Goal: Transaction & Acquisition: Purchase product/service

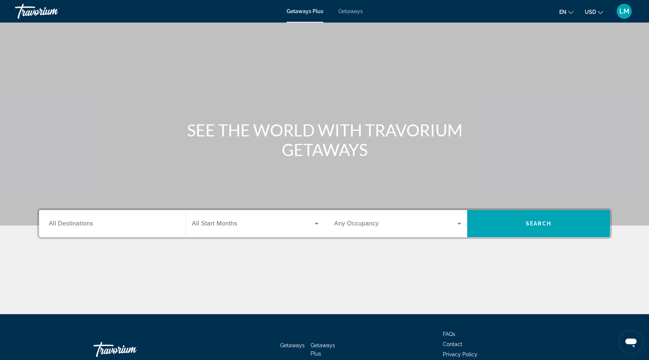
click at [64, 223] on span "All Destinations" at bounding box center [71, 223] width 44 height 6
click at [64, 223] on input "Destination All Destinations" at bounding box center [112, 223] width 127 height 9
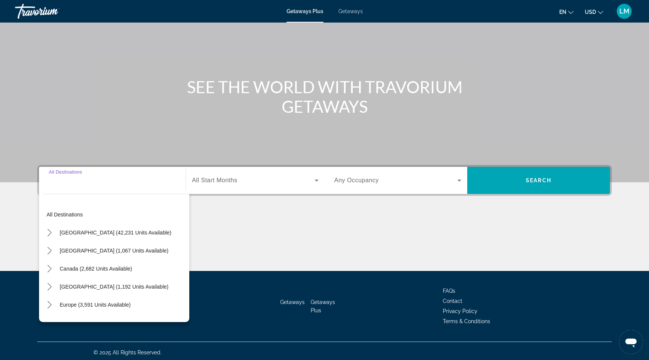
scroll to position [46, 0]
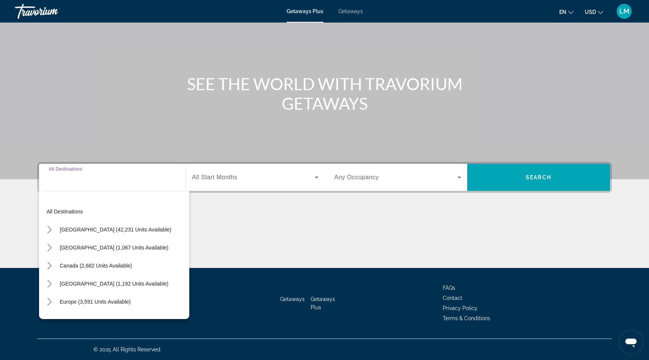
click at [78, 248] on span "[GEOGRAPHIC_DATA] (1,067 units available)" at bounding box center [114, 247] width 108 height 6
type input "**********"
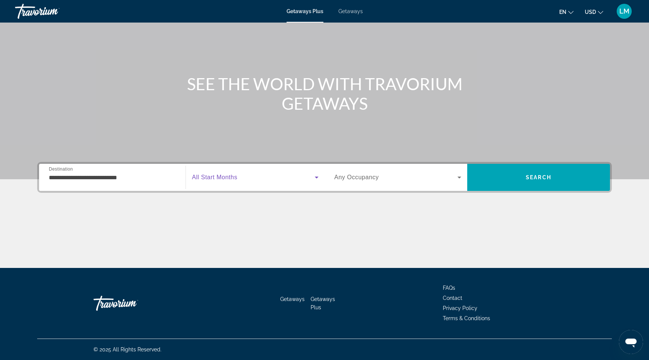
click at [319, 177] on icon "Search widget" at bounding box center [316, 177] width 9 height 9
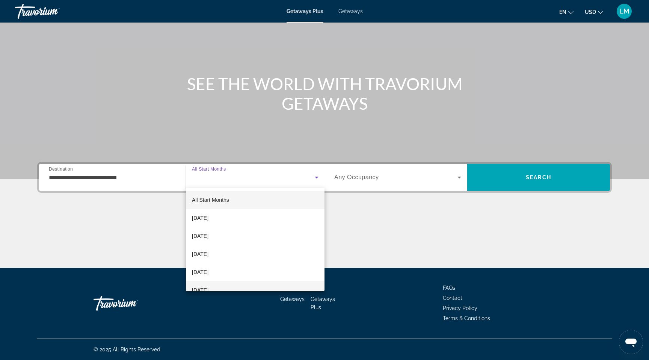
click at [274, 288] on mat-option "[DATE]" at bounding box center [255, 290] width 138 height 18
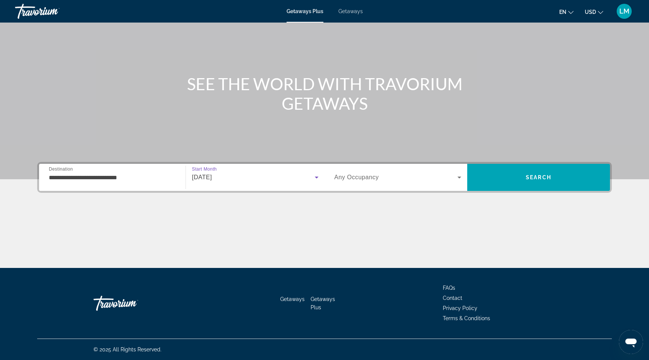
click at [461, 176] on icon "Search widget" at bounding box center [459, 177] width 9 height 9
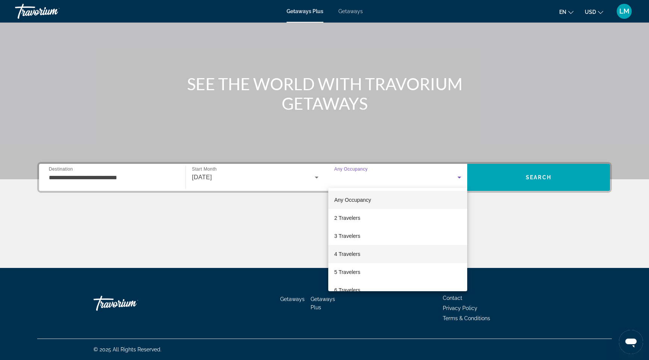
click at [409, 252] on mat-option "4 Travelers" at bounding box center [397, 254] width 139 height 18
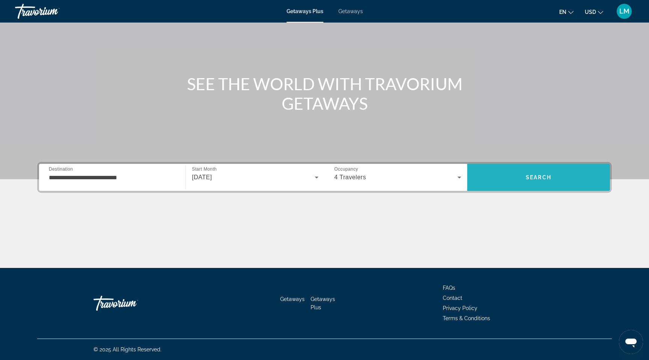
click at [534, 172] on span "Search" at bounding box center [538, 177] width 143 height 18
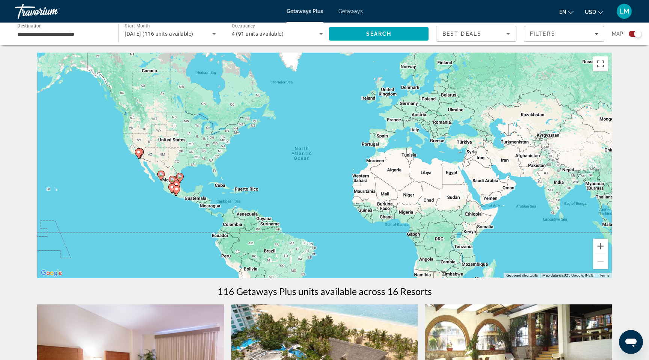
drag, startPoint x: 23, startPoint y: 33, endPoint x: 26, endPoint y: 30, distance: 4.0
click at [23, 33] on input "**********" at bounding box center [62, 34] width 91 height 9
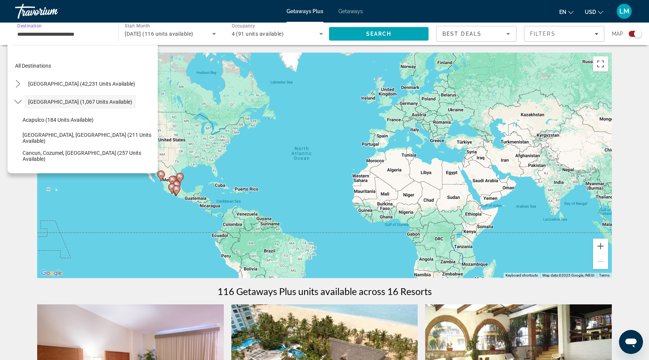
click at [26, 30] on input "**********" at bounding box center [62, 34] width 91 height 9
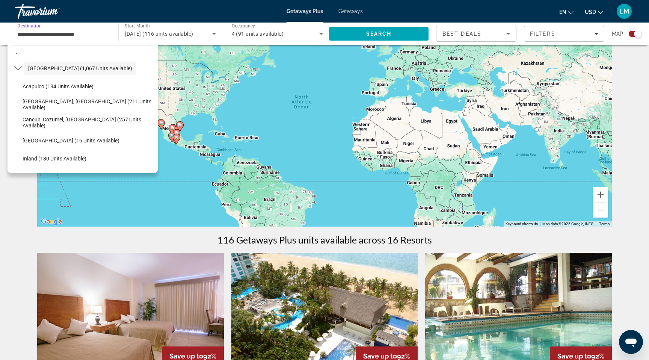
scroll to position [38, 0]
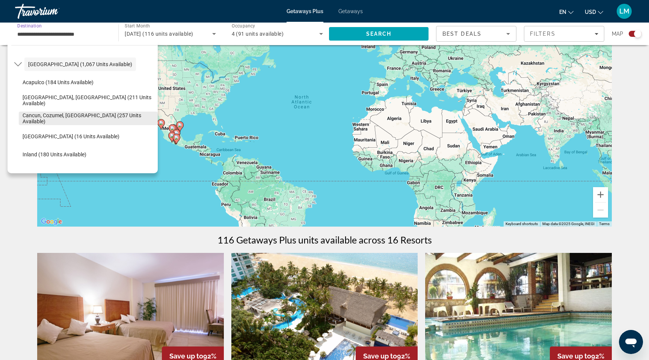
click at [46, 118] on span "Cancun, Cozumel, Riviera Maya (257 units available)" at bounding box center [88, 118] width 131 height 12
type input "**********"
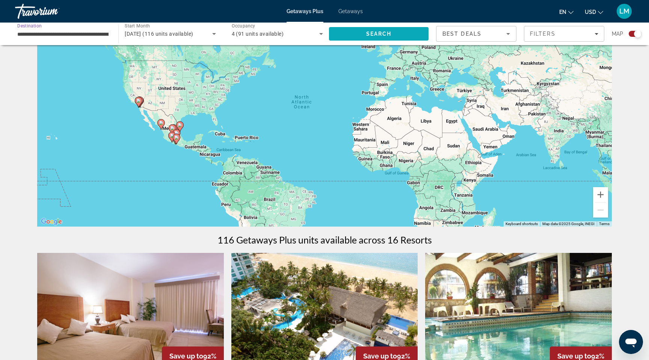
click at [358, 36] on span "Search" at bounding box center [378, 34] width 99 height 18
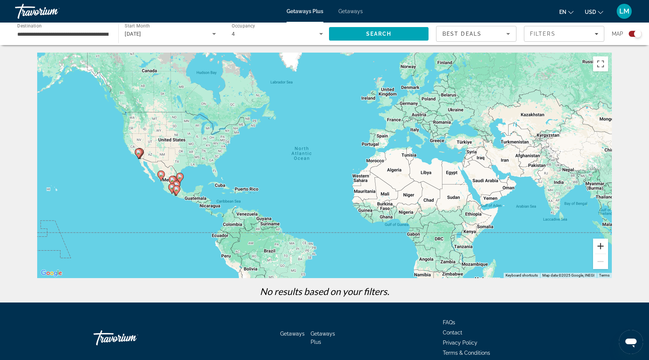
click at [598, 248] on button "Zoom in" at bounding box center [600, 245] width 15 height 15
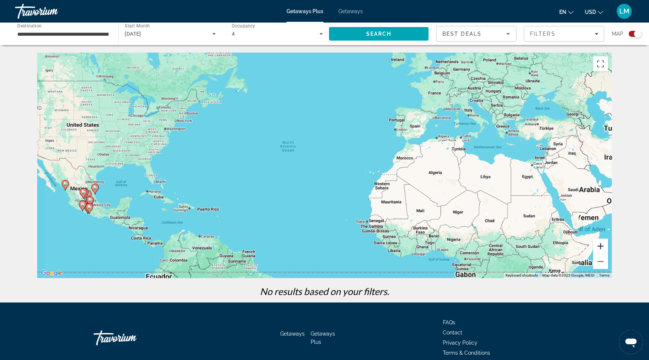
click at [598, 248] on button "Zoom in" at bounding box center [600, 245] width 15 height 15
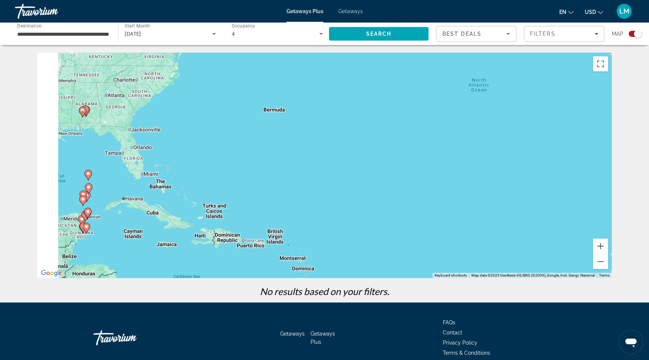
drag, startPoint x: 210, startPoint y: 227, endPoint x: 467, endPoint y: 195, distance: 259.1
click at [464, 195] on div "To activate drag with keyboard, press Alt + Enter. Once in keyboard drag state,…" at bounding box center [324, 165] width 574 height 225
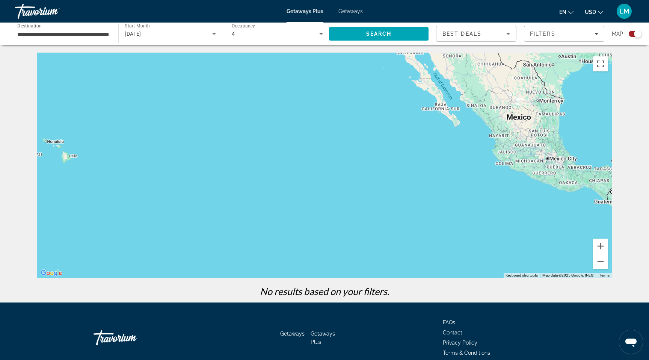
drag, startPoint x: 286, startPoint y: 180, endPoint x: 199, endPoint y: 218, distance: 94.9
click at [199, 218] on div "To activate drag with keyboard, press Alt + Enter. Once in keyboard drag state,…" at bounding box center [324, 165] width 574 height 225
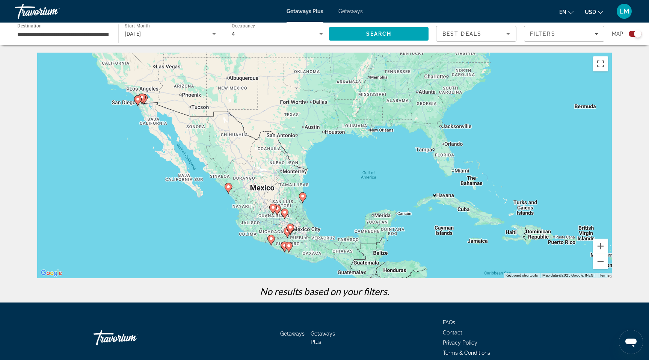
drag, startPoint x: 416, startPoint y: 176, endPoint x: 331, endPoint y: 172, distance: 84.9
click at [331, 172] on div "To activate drag with keyboard, press Alt + Enter. Once in keyboard drag state,…" at bounding box center [324, 165] width 574 height 225
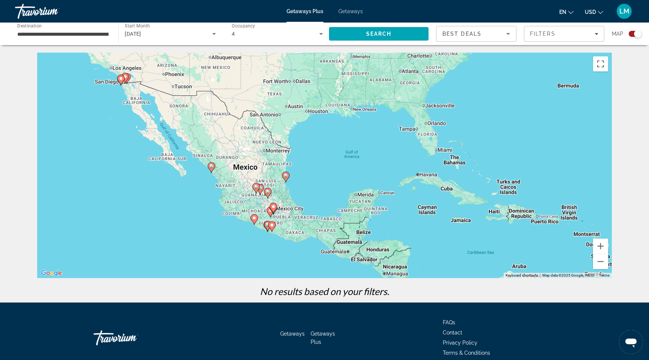
drag, startPoint x: 348, startPoint y: 214, endPoint x: 330, endPoint y: 192, distance: 28.5
click at [330, 192] on div "To activate drag with keyboard, press Alt + Enter. Once in keyboard drag state,…" at bounding box center [324, 165] width 574 height 225
click at [602, 243] on button "Zoom in" at bounding box center [600, 245] width 15 height 15
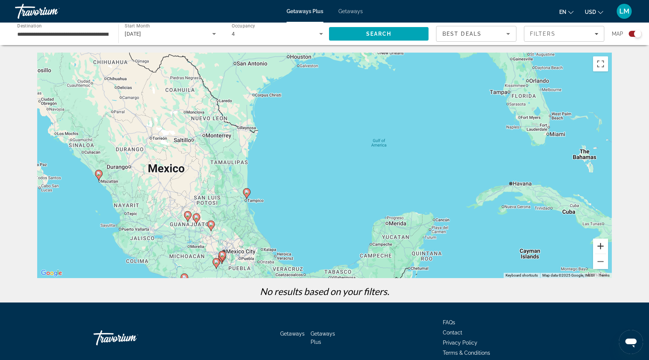
click at [600, 251] on button "Zoom in" at bounding box center [600, 245] width 15 height 15
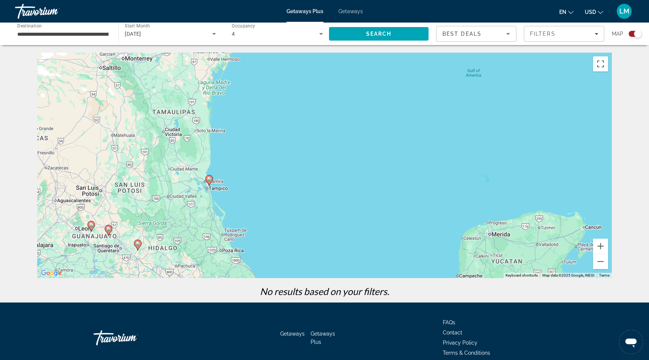
drag, startPoint x: 235, startPoint y: 160, endPoint x: 272, endPoint y: 109, distance: 63.1
click at [272, 108] on div "To activate drag with keyboard, press Alt + Enter. Once in keyboard drag state,…" at bounding box center [324, 165] width 574 height 225
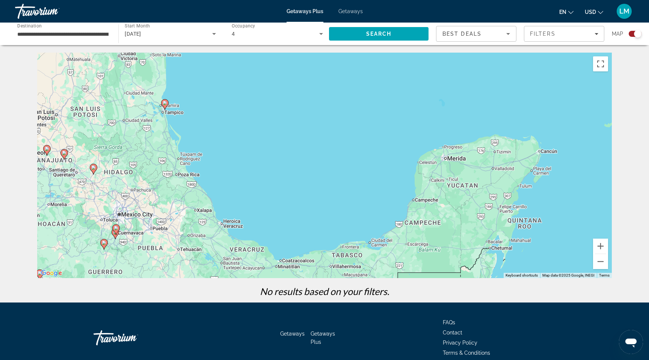
drag, startPoint x: 259, startPoint y: 165, endPoint x: 217, endPoint y: 96, distance: 81.0
click at [217, 96] on div "To activate drag with keyboard, press Alt + Enter. Once in keyboard drag state,…" at bounding box center [324, 165] width 574 height 225
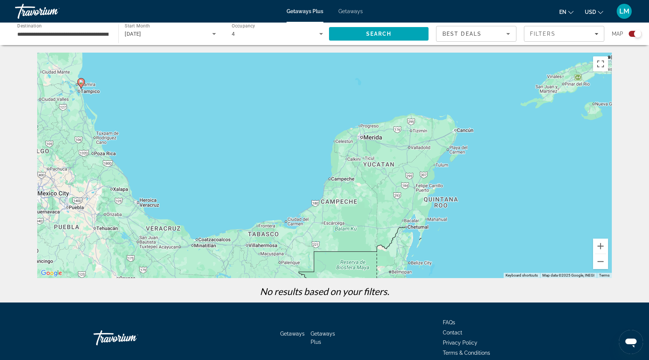
drag, startPoint x: 306, startPoint y: 120, endPoint x: 223, endPoint y: 104, distance: 84.4
click at [223, 104] on div "To activate drag with keyboard, press Alt + Enter. Once in keyboard drag state,…" at bounding box center [324, 165] width 574 height 225
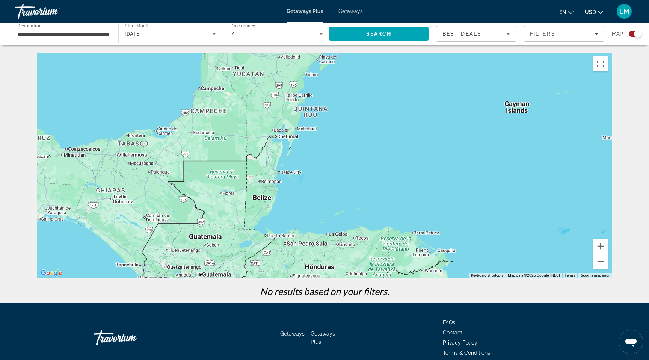
drag, startPoint x: 381, startPoint y: 199, endPoint x: 248, endPoint y: 117, distance: 155.6
click at [248, 117] on div "To activate drag with keyboard, press Alt + Enter. Once in keyboard drag state,…" at bounding box center [324, 165] width 574 height 225
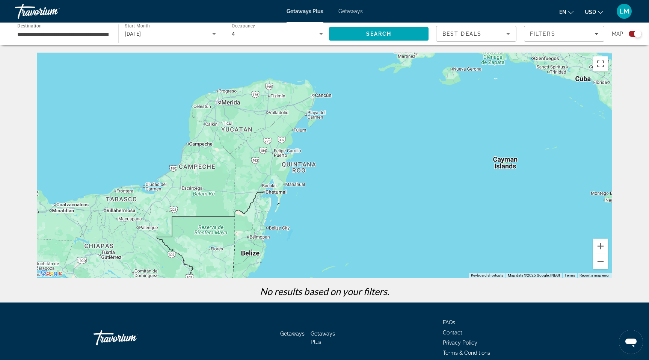
drag, startPoint x: 291, startPoint y: 170, endPoint x: 280, endPoint y: 226, distance: 56.6
click at [280, 226] on div "To activate drag with keyboard, press Alt + Enter. Once in keyboard drag state,…" at bounding box center [324, 165] width 574 height 225
click at [600, 247] on button "Zoom in" at bounding box center [600, 245] width 15 height 15
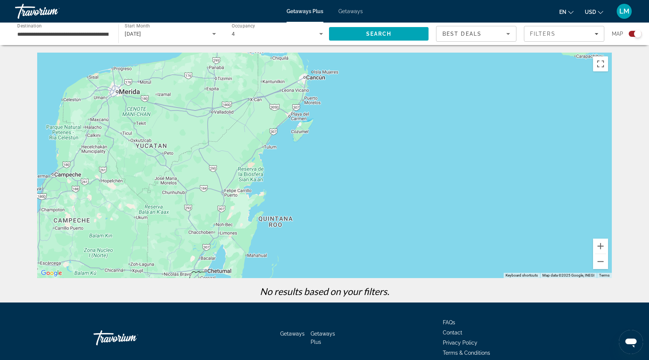
drag, startPoint x: 318, startPoint y: 151, endPoint x: 319, endPoint y: 208, distance: 57.4
click at [319, 209] on div "To activate drag with keyboard, press Alt + Enter. Once in keyboard drag state,…" at bounding box center [324, 165] width 574 height 225
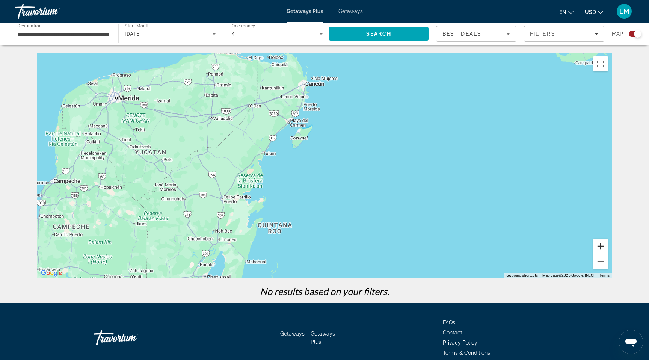
click at [599, 243] on button "Zoom in" at bounding box center [600, 245] width 15 height 15
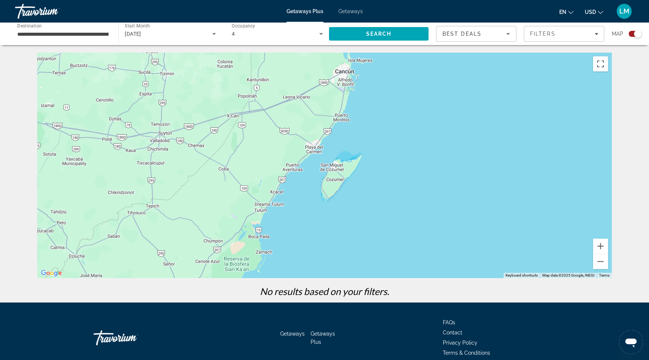
drag, startPoint x: 330, startPoint y: 146, endPoint x: 390, endPoint y: 215, distance: 92.0
click at [390, 215] on div "To activate drag with keyboard, press Alt + Enter. Once in keyboard drag state,…" at bounding box center [324, 165] width 574 height 225
click at [352, 35] on span "Search" at bounding box center [378, 34] width 99 height 18
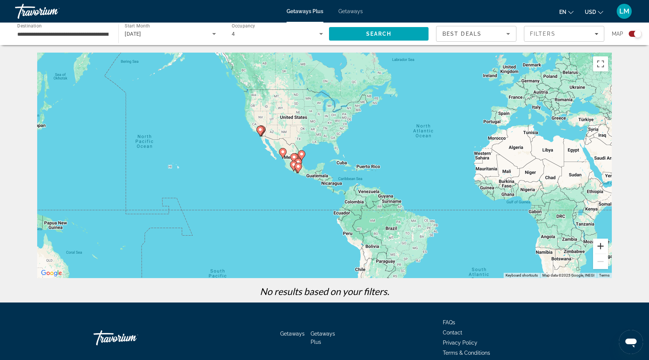
click at [599, 245] on button "Zoom in" at bounding box center [600, 245] width 15 height 15
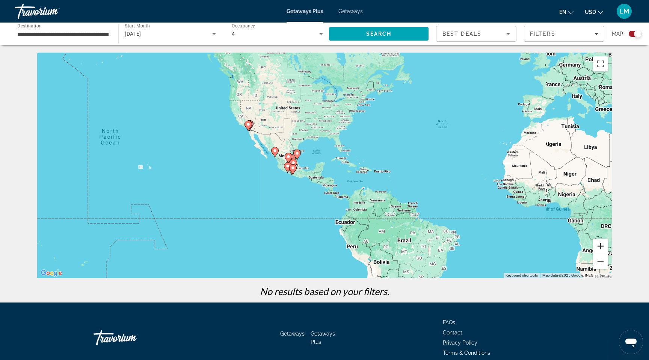
click at [599, 245] on button "Zoom in" at bounding box center [600, 245] width 15 height 15
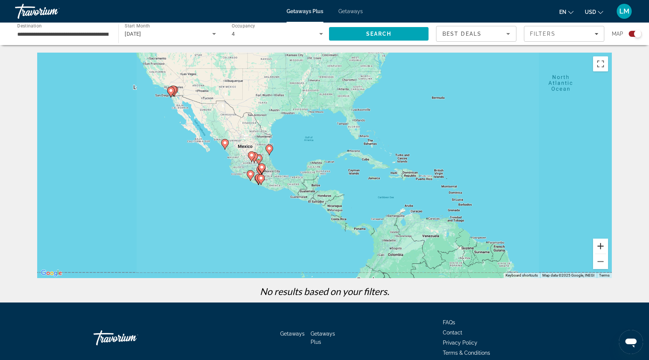
click at [599, 245] on button "Zoom in" at bounding box center [600, 245] width 15 height 15
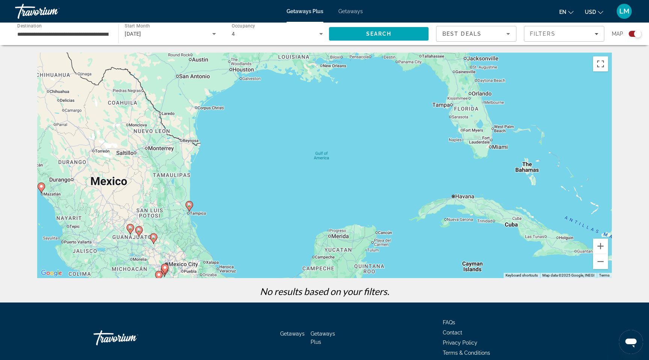
drag, startPoint x: 183, startPoint y: 89, endPoint x: 233, endPoint y: 170, distance: 95.6
click at [233, 170] on div "To activate drag with keyboard, press Alt + Enter. Once in keyboard drag state,…" at bounding box center [324, 165] width 574 height 225
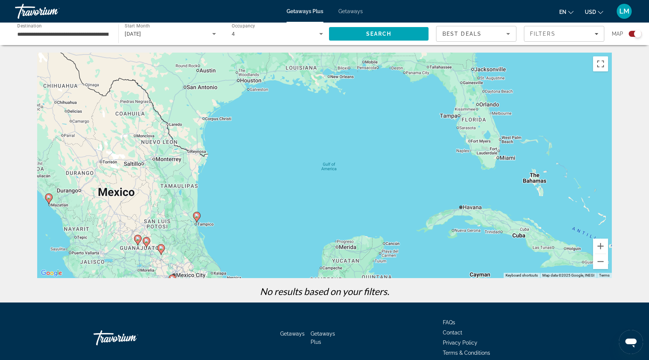
click at [47, 36] on input "**********" at bounding box center [62, 34] width 91 height 9
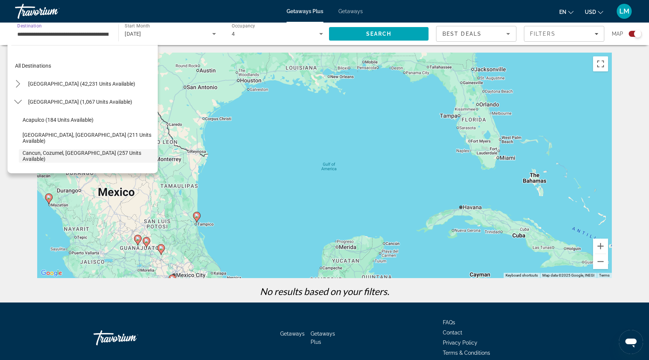
scroll to position [45, 0]
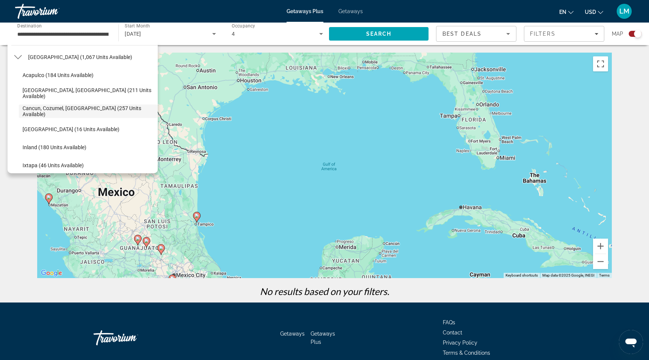
click at [351, 11] on span "Getaways" at bounding box center [350, 11] width 24 height 6
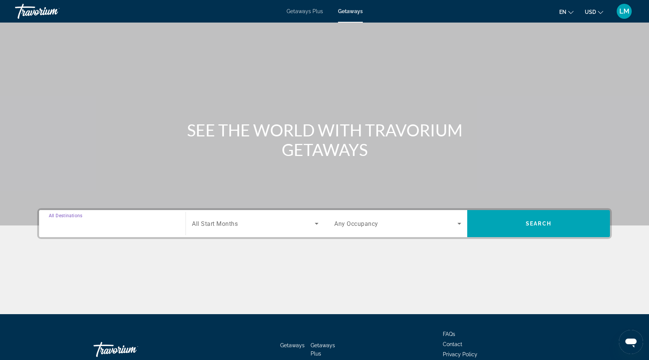
click at [110, 221] on input "Destination All Destinations" at bounding box center [112, 223] width 127 height 9
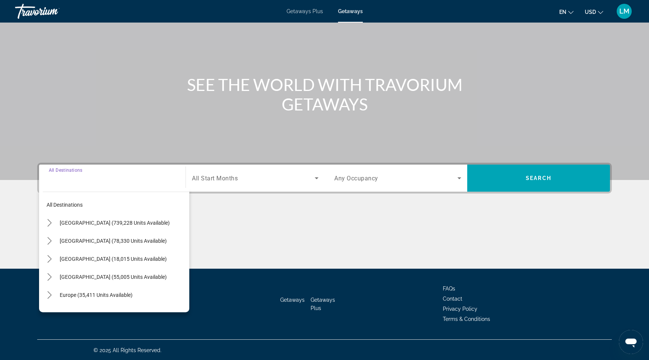
scroll to position [46, 0]
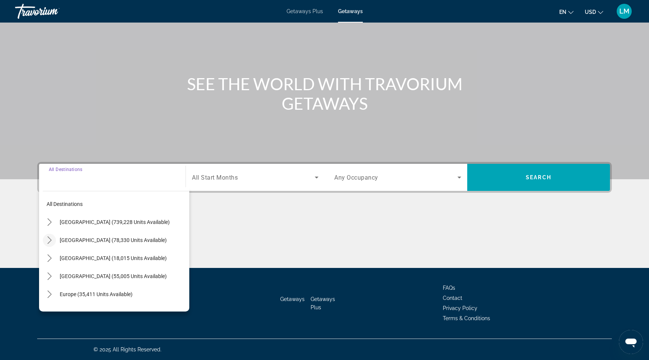
click at [49, 241] on icon "Toggle Mexico (78,330 units available) submenu" at bounding box center [50, 240] width 8 height 8
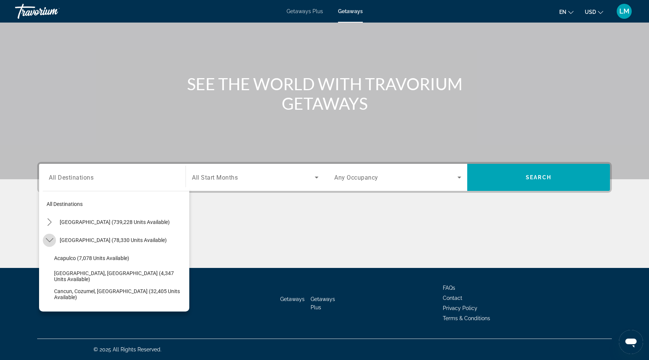
scroll to position [40, 0]
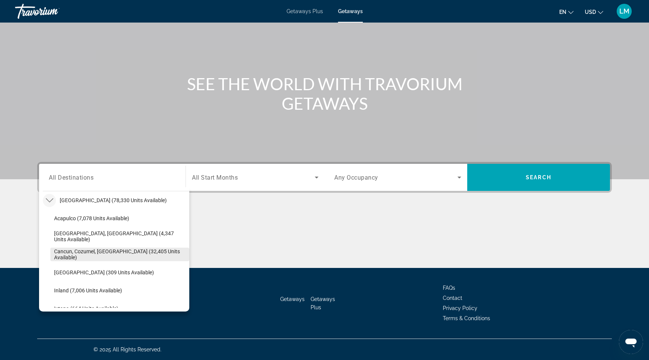
click at [73, 255] on span "Cancun, Cozumel, Riviera Maya (32,405 units available)" at bounding box center [119, 254] width 131 height 12
type input "**********"
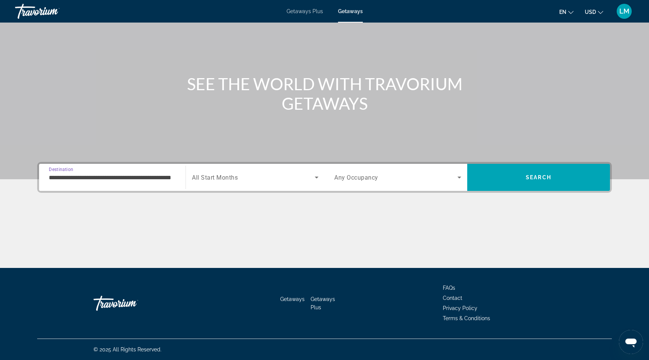
click at [260, 172] on div "Search widget" at bounding box center [255, 177] width 126 height 21
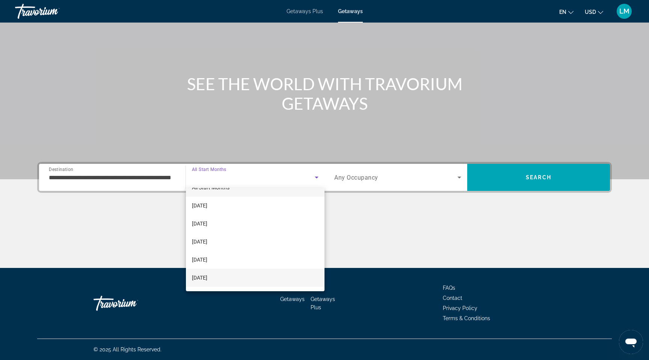
scroll to position [14, 0]
click at [252, 280] on mat-option "February 2026" at bounding box center [255, 275] width 138 height 18
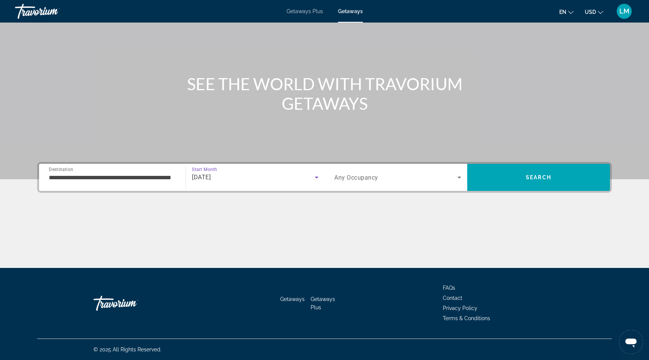
click at [366, 178] on span "Any Occupancy" at bounding box center [356, 177] width 44 height 7
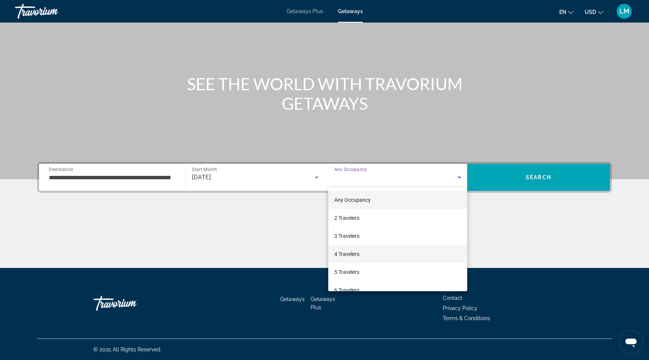
click at [358, 258] on span "4 Travelers" at bounding box center [346, 253] width 25 height 9
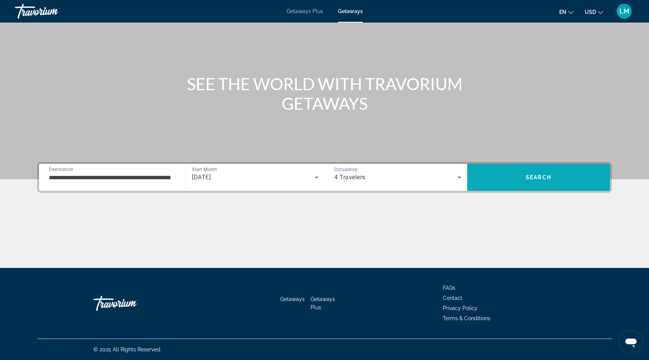
click at [536, 173] on span "Search" at bounding box center [538, 177] width 143 height 18
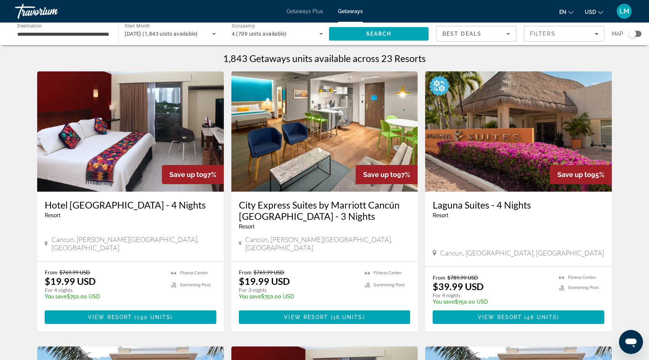
click at [630, 36] on div "Search widget" at bounding box center [632, 34] width 8 height 8
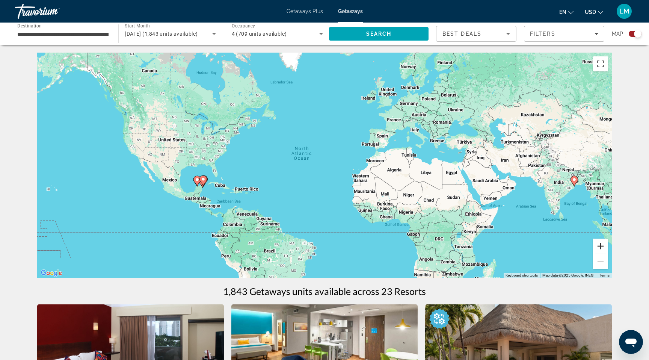
click at [599, 245] on button "Zoom in" at bounding box center [600, 245] width 15 height 15
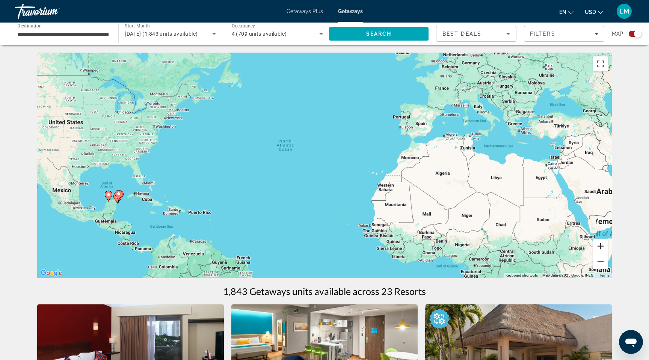
click at [599, 245] on button "Zoom in" at bounding box center [600, 245] width 15 height 15
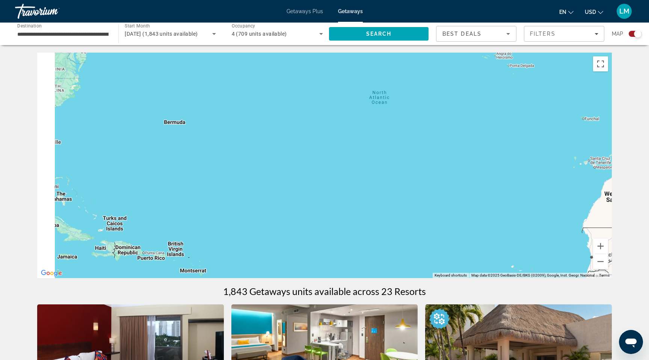
drag, startPoint x: 168, startPoint y: 227, endPoint x: 367, endPoint y: 206, distance: 200.4
click at [363, 206] on div "Main content" at bounding box center [324, 165] width 574 height 225
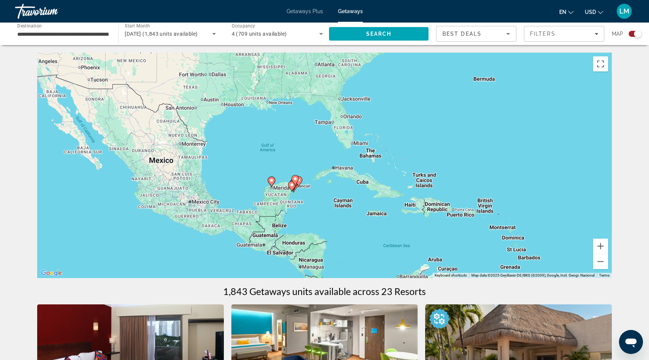
drag, startPoint x: 348, startPoint y: 228, endPoint x: 316, endPoint y: 212, distance: 36.3
click at [316, 212] on div "To activate drag with keyboard, press Alt + Enter. Once in keyboard drag state,…" at bounding box center [324, 165] width 574 height 225
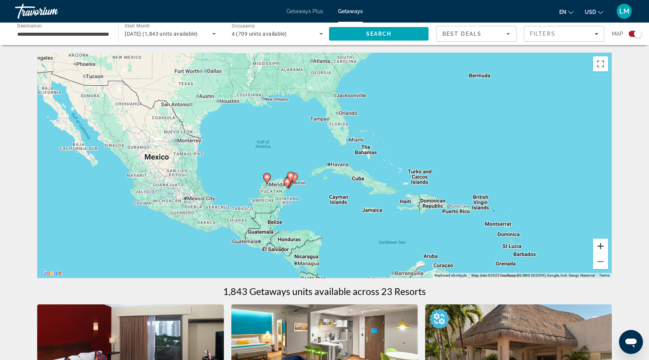
click at [601, 249] on button "Zoom in" at bounding box center [600, 245] width 15 height 15
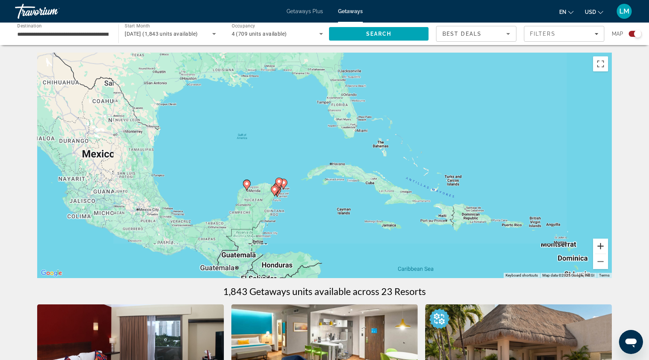
click at [601, 249] on button "Zoom in" at bounding box center [600, 245] width 15 height 15
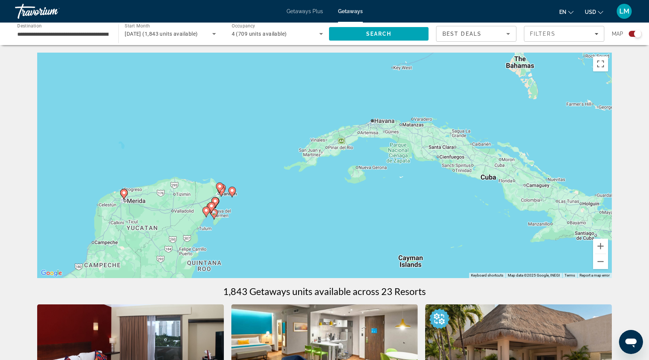
drag, startPoint x: 333, startPoint y: 232, endPoint x: 364, endPoint y: 190, distance: 51.5
click at [363, 190] on div "To activate drag with keyboard, press Alt + Enter. Once in keyboard drag state,…" at bounding box center [324, 165] width 574 height 225
click at [599, 247] on button "Zoom in" at bounding box center [600, 245] width 15 height 15
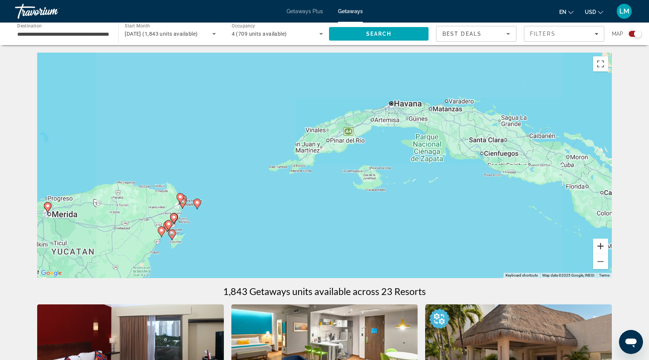
click at [599, 247] on button "Zoom in" at bounding box center [600, 245] width 15 height 15
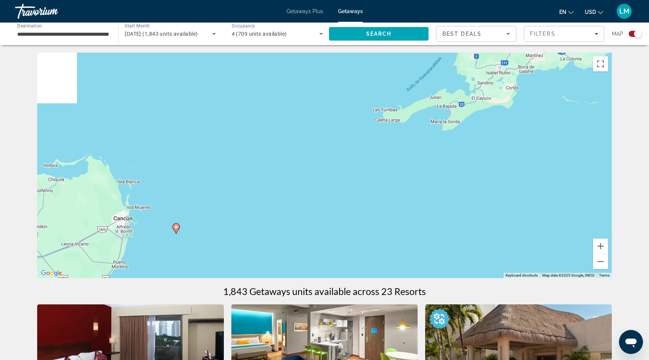
drag, startPoint x: 268, startPoint y: 255, endPoint x: 494, endPoint y: 194, distance: 234.0
click at [493, 194] on div "To activate drag with keyboard, press Alt + Enter. Once in keyboard drag state,…" at bounding box center [324, 165] width 574 height 225
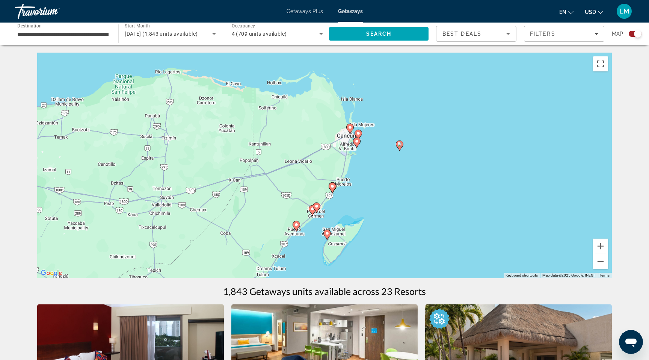
drag, startPoint x: 396, startPoint y: 212, endPoint x: 371, endPoint y: 154, distance: 62.7
click at [371, 154] on div "To activate drag with keyboard, press Alt + Enter. Once in keyboard drag state,…" at bounding box center [324, 165] width 574 height 225
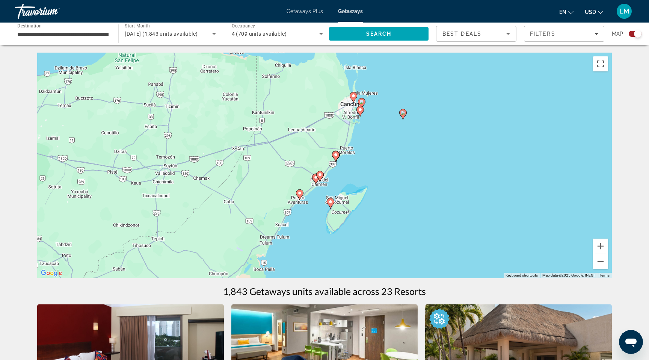
drag, startPoint x: 351, startPoint y: 188, endPoint x: 355, endPoint y: 176, distance: 12.3
click at [355, 176] on div "To activate drag with keyboard, press Alt + Enter. Once in keyboard drag state,…" at bounding box center [324, 165] width 574 height 225
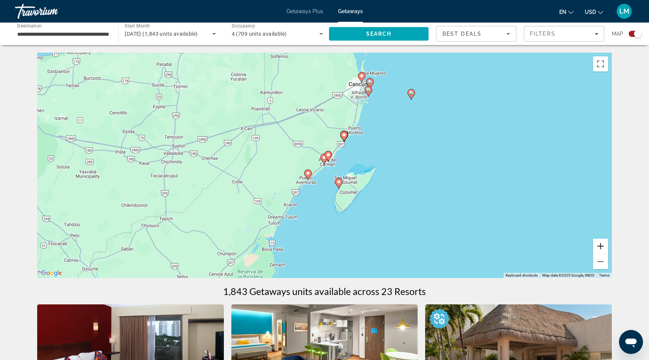
click at [601, 245] on button "Zoom in" at bounding box center [600, 245] width 15 height 15
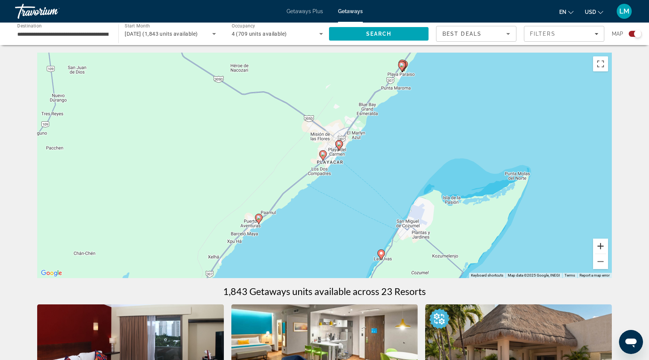
click at [598, 247] on button "Zoom in" at bounding box center [600, 245] width 15 height 15
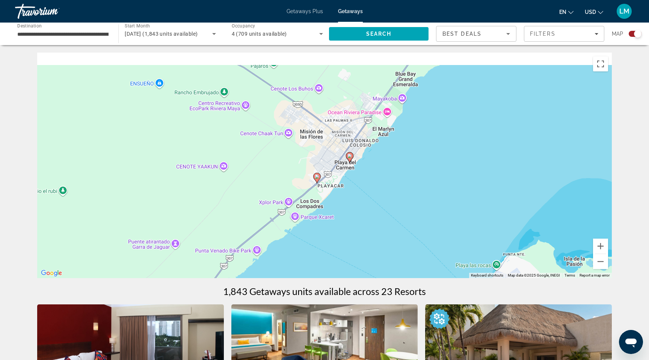
drag, startPoint x: 376, startPoint y: 148, endPoint x: 358, endPoint y: 211, distance: 66.4
click at [358, 211] on div "To activate drag with keyboard, press Alt + Enter. Once in keyboard drag state,…" at bounding box center [324, 165] width 574 height 225
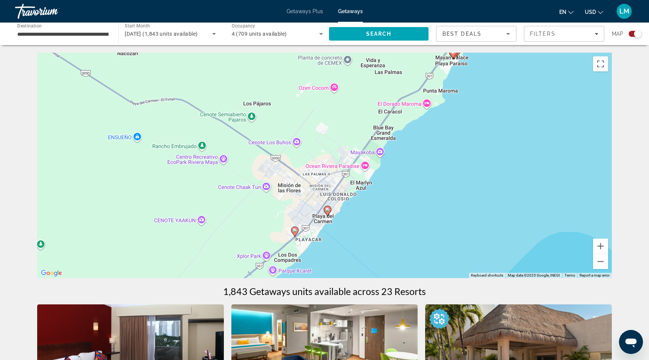
click at [329, 211] on icon "Main content" at bounding box center [327, 211] width 7 height 10
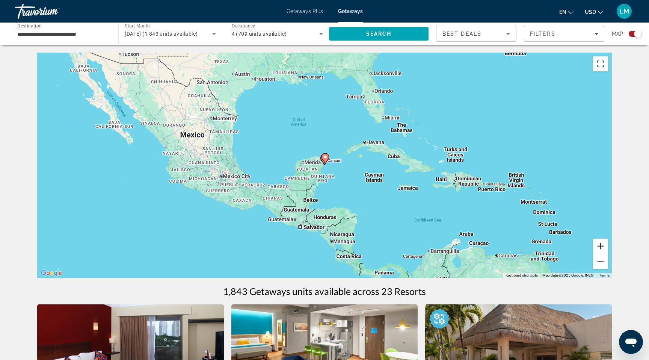
click at [604, 245] on button "Zoom in" at bounding box center [600, 245] width 15 height 15
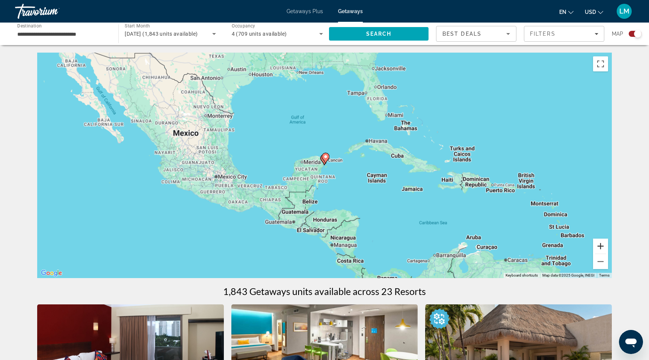
click at [604, 245] on button "Zoom in" at bounding box center [600, 245] width 15 height 15
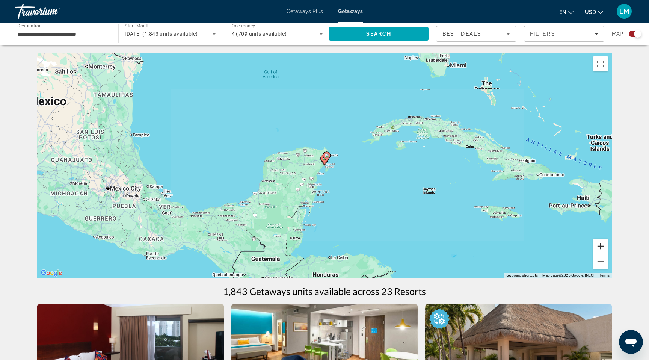
click at [604, 245] on button "Zoom in" at bounding box center [600, 245] width 15 height 15
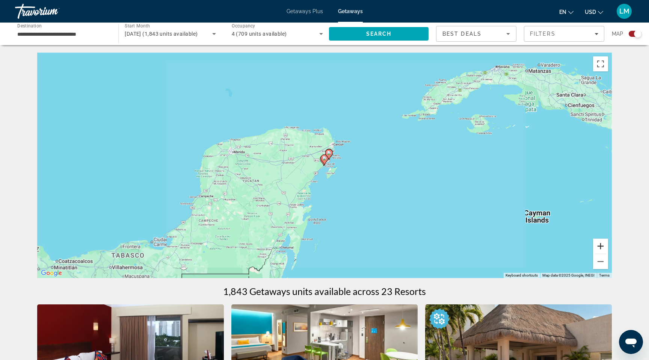
click at [604, 245] on button "Zoom in" at bounding box center [600, 245] width 15 height 15
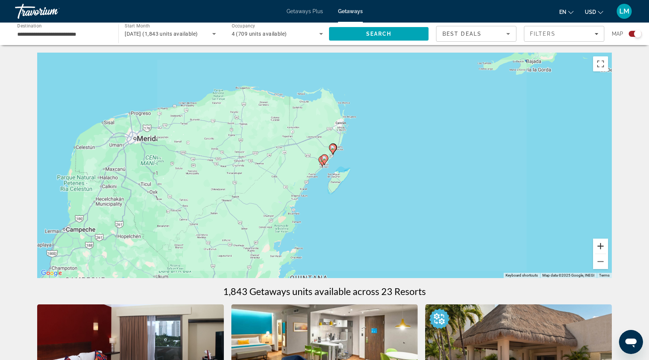
click at [604, 245] on button "Zoom in" at bounding box center [600, 245] width 15 height 15
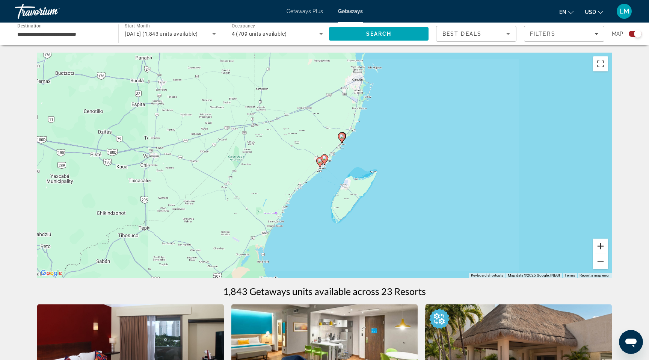
click at [604, 245] on button "Zoom in" at bounding box center [600, 245] width 15 height 15
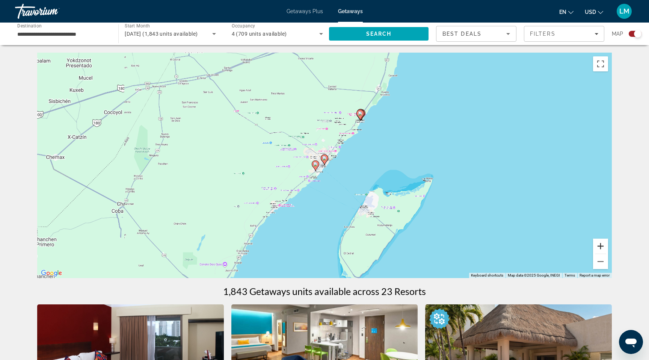
click at [604, 245] on button "Zoom in" at bounding box center [600, 245] width 15 height 15
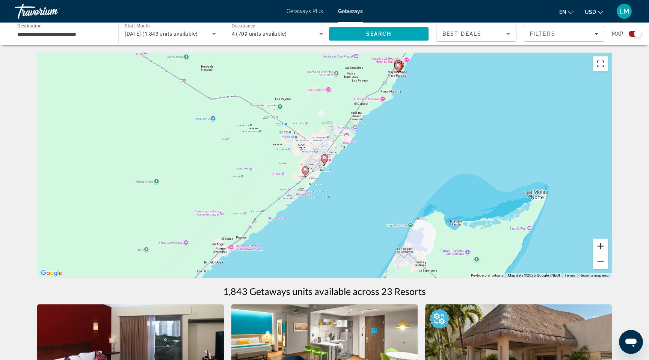
click at [604, 245] on button "Zoom in" at bounding box center [600, 245] width 15 height 15
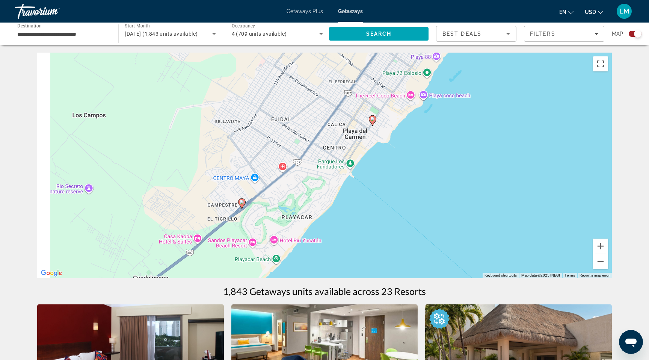
drag, startPoint x: 245, startPoint y: 249, endPoint x: 298, endPoint y: 208, distance: 67.0
click at [298, 208] on div "To activate drag with keyboard, press Alt + Enter. Once in keyboard drag state,…" at bounding box center [324, 165] width 574 height 225
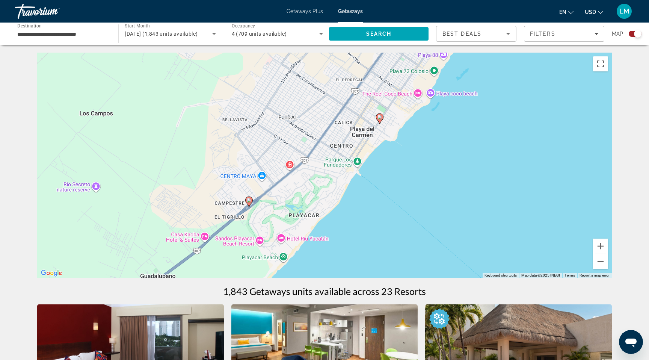
click at [251, 201] on image "Main content" at bounding box center [249, 200] width 5 height 5
type input "**********"
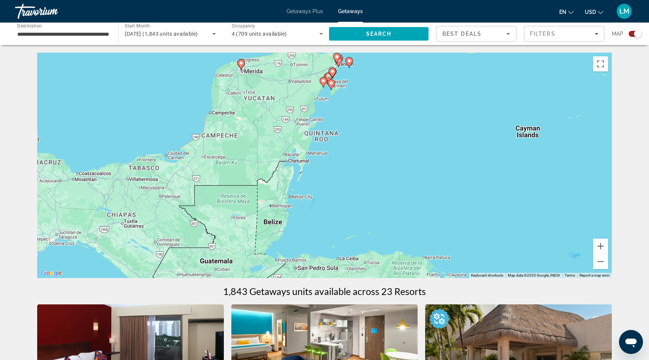
drag, startPoint x: 349, startPoint y: 232, endPoint x: 352, endPoint y: 149, distance: 83.0
click at [352, 149] on div "To activate drag with keyboard, press Alt + Enter. Once in keyboard drag state,…" at bounding box center [324, 165] width 574 height 225
click at [601, 245] on button "Zoom in" at bounding box center [600, 245] width 15 height 15
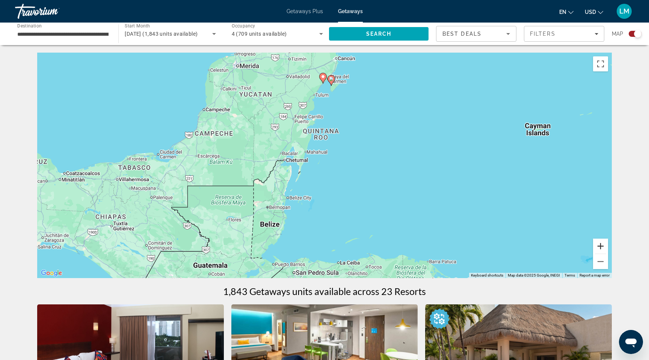
click at [601, 245] on button "Zoom in" at bounding box center [600, 245] width 15 height 15
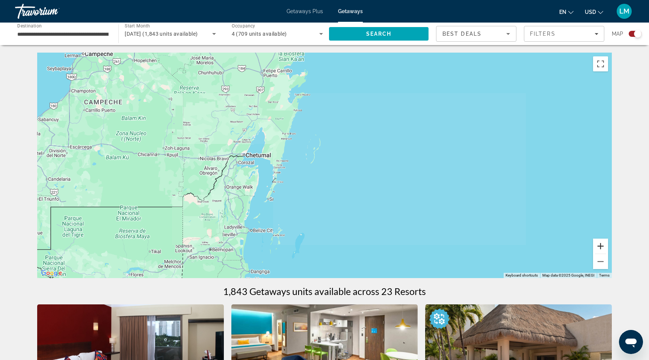
click at [601, 245] on button "Zoom in" at bounding box center [600, 245] width 15 height 15
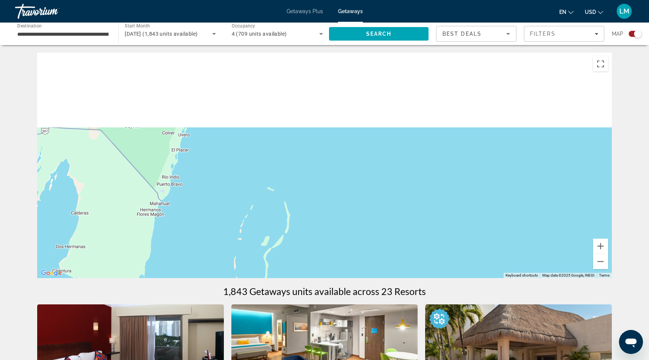
drag, startPoint x: 419, startPoint y: 126, endPoint x: 400, endPoint y: 279, distance: 154.4
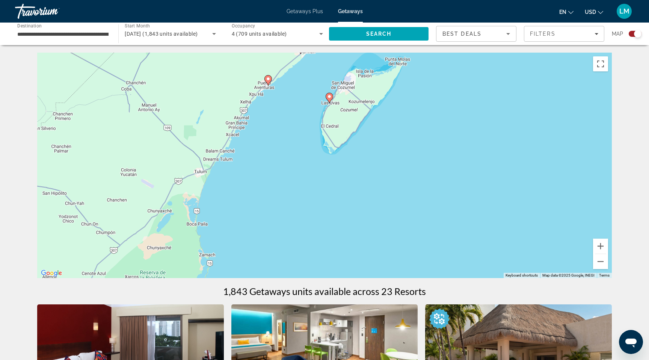
drag, startPoint x: 364, startPoint y: 224, endPoint x: 414, endPoint y: 270, distance: 67.8
click at [414, 270] on div "To activate drag with keyboard, press Alt + Enter. Once in keyboard drag state,…" at bounding box center [324, 165] width 574 height 225
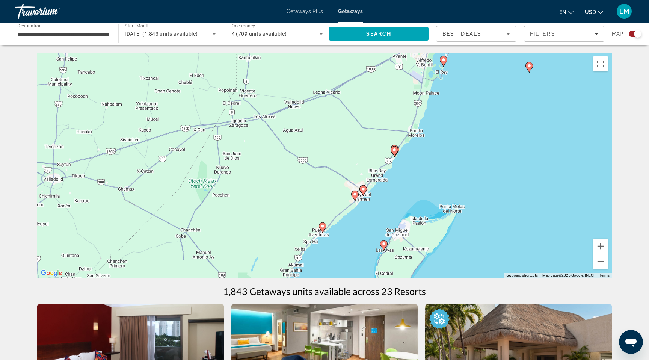
drag, startPoint x: 414, startPoint y: 137, endPoint x: 379, endPoint y: 236, distance: 104.5
click at [380, 236] on div "To activate drag with keyboard, press Alt + Enter. Once in keyboard drag state,…" at bounding box center [324, 165] width 574 height 225
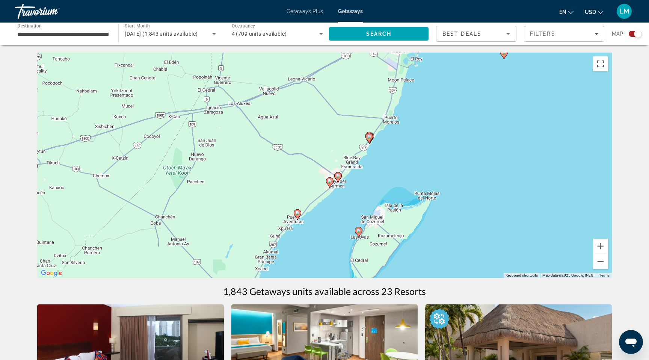
drag, startPoint x: 473, startPoint y: 158, endPoint x: 474, endPoint y: 90, distance: 67.2
click at [474, 90] on div "To activate drag with keyboard, press Alt + Enter. Once in keyboard drag state,…" at bounding box center [324, 165] width 574 height 225
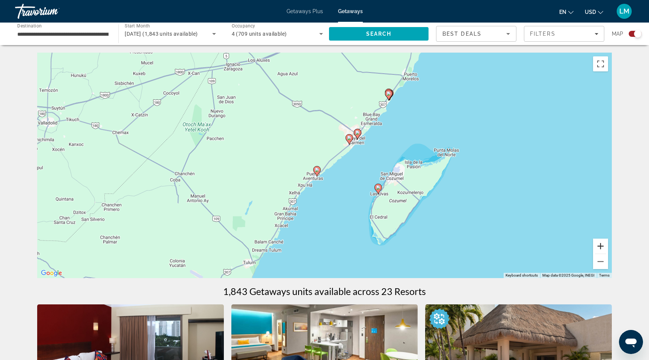
click at [598, 246] on button "Zoom in" at bounding box center [600, 245] width 15 height 15
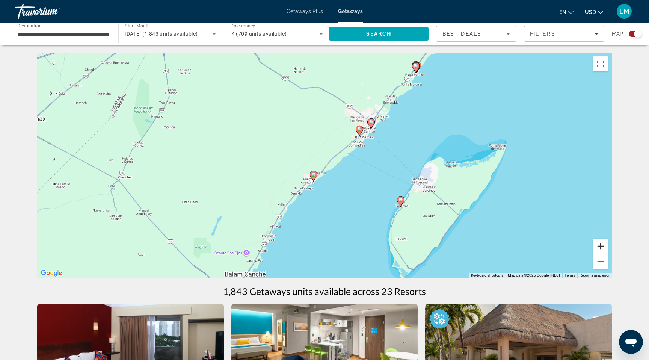
click at [598, 246] on button "Zoom in" at bounding box center [600, 245] width 15 height 15
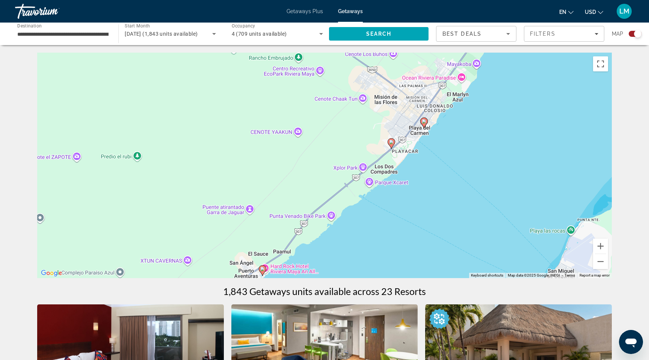
drag, startPoint x: 455, startPoint y: 137, endPoint x: 407, endPoint y: 244, distance: 117.5
click at [407, 244] on div "To activate drag with keyboard, press Alt + Enter. Once in keyboard drag state,…" at bounding box center [324, 165] width 574 height 225
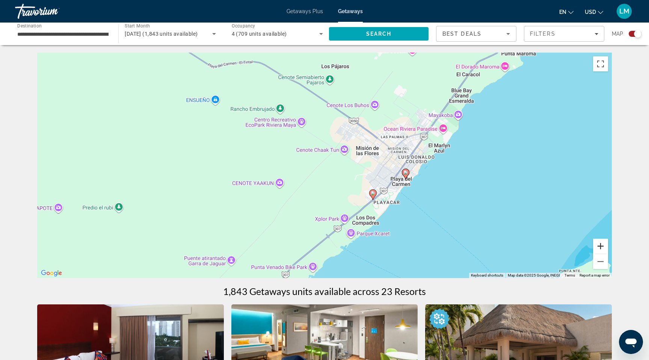
click at [599, 246] on button "Zoom in" at bounding box center [600, 245] width 15 height 15
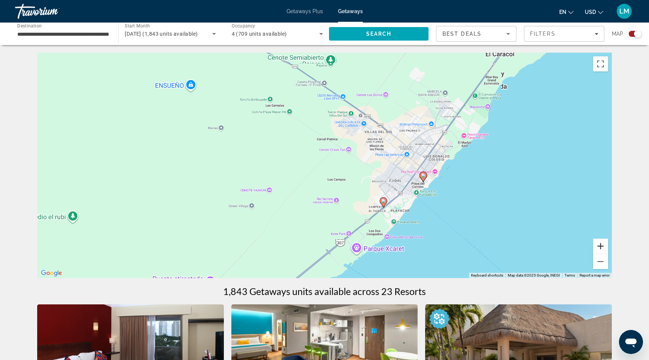
click at [599, 246] on button "Zoom in" at bounding box center [600, 245] width 15 height 15
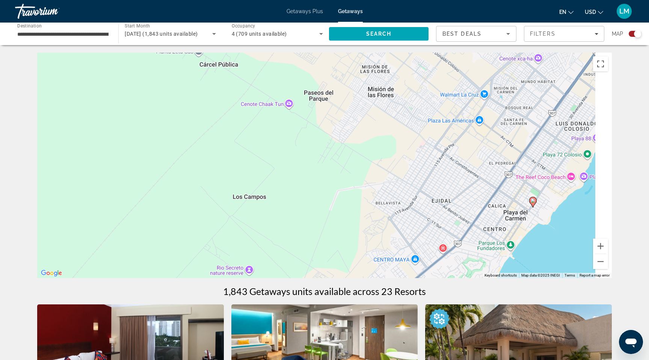
drag, startPoint x: 550, startPoint y: 230, endPoint x: 372, endPoint y: 203, distance: 180.4
click at [372, 203] on div "To activate drag with keyboard, press Alt + Enter. Once in keyboard drag state,…" at bounding box center [324, 165] width 574 height 225
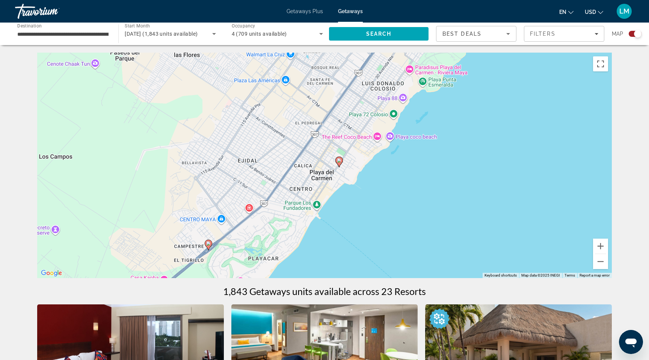
click at [340, 162] on image "Main content" at bounding box center [339, 160] width 5 height 5
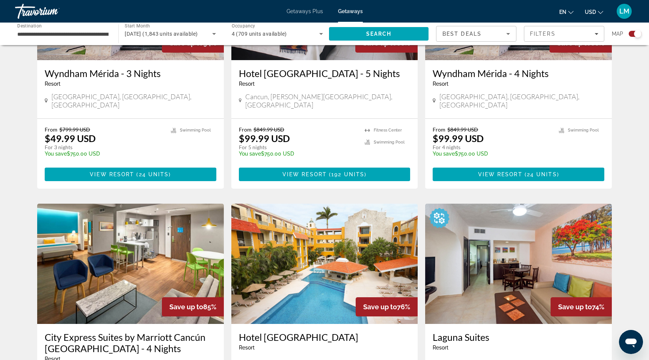
scroll to position [637, 0]
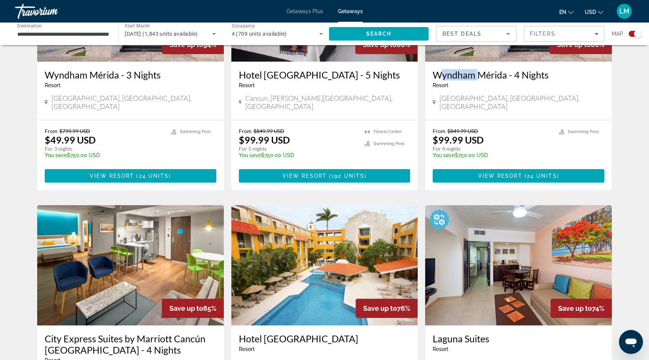
drag, startPoint x: 425, startPoint y: 65, endPoint x: 472, endPoint y: 66, distance: 47.3
click at [472, 66] on div "Wyndham Mérida - 4 Nights Resort - This is an adults only resort Mérida, Yucatá…" at bounding box center [518, 91] width 187 height 58
copy h3 "Wyndham"
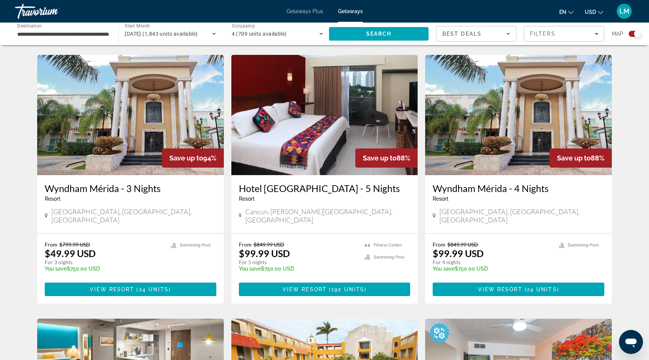
scroll to position [1046, 0]
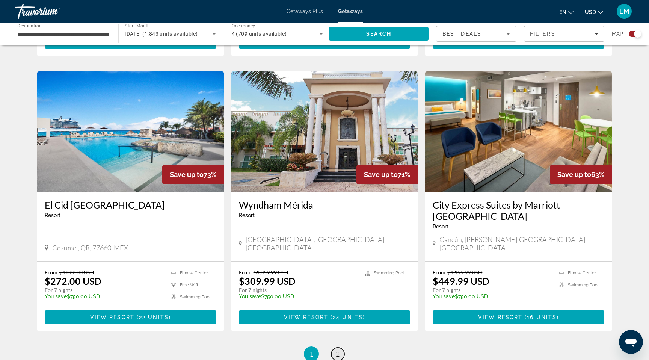
click at [339, 349] on span "2" at bounding box center [338, 353] width 4 height 8
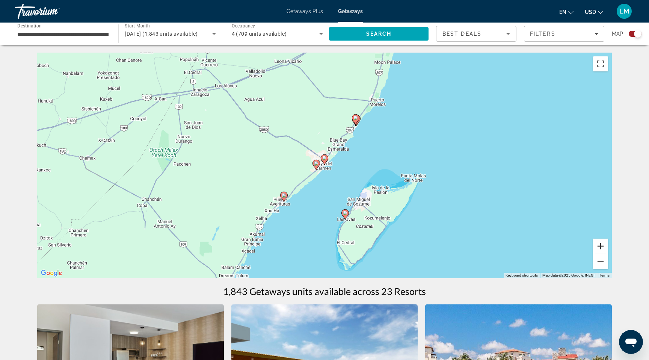
click at [599, 245] on button "Zoom in" at bounding box center [600, 245] width 15 height 15
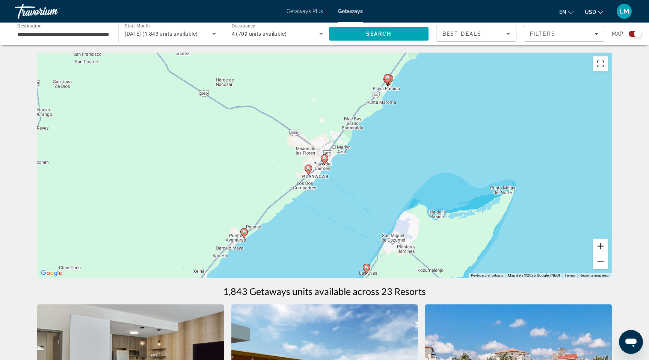
click at [600, 247] on button "Zoom in" at bounding box center [600, 245] width 15 height 15
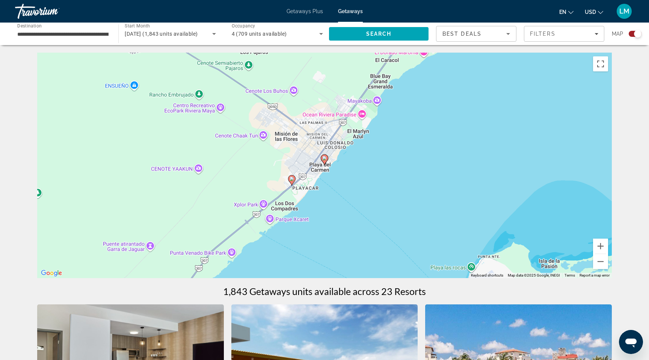
click at [326, 160] on icon "Main content" at bounding box center [324, 160] width 7 height 10
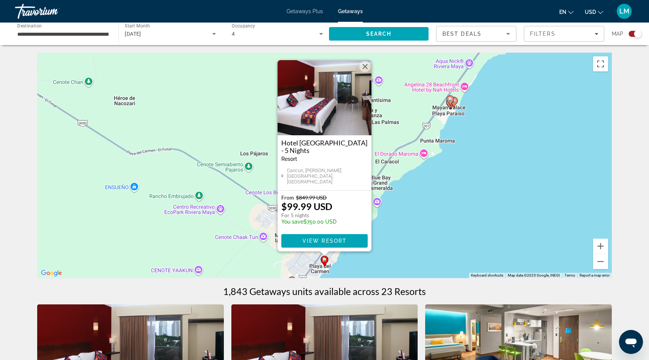
click at [365, 68] on button "Close" at bounding box center [364, 66] width 11 height 11
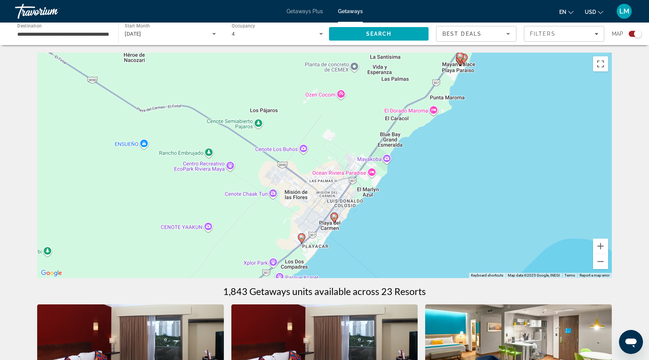
drag, startPoint x: 359, startPoint y: 244, endPoint x: 380, endPoint y: 179, distance: 68.3
click at [380, 179] on div "To activate drag with keyboard, press Alt + Enter. Once in keyboard drag state,…" at bounding box center [324, 165] width 574 height 225
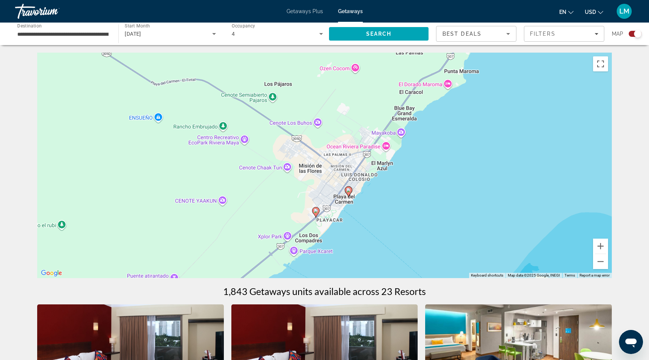
click at [350, 193] on icon "Main content" at bounding box center [348, 192] width 7 height 10
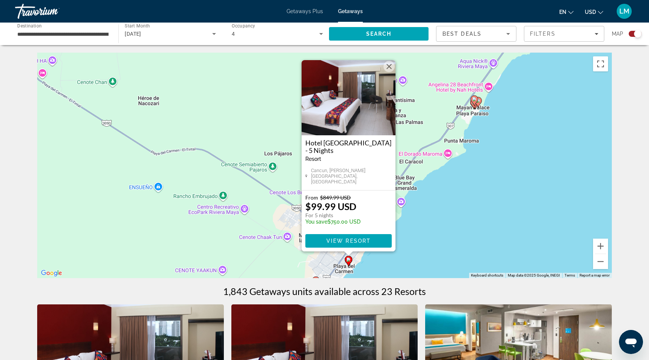
click at [390, 69] on button "Close" at bounding box center [388, 66] width 11 height 11
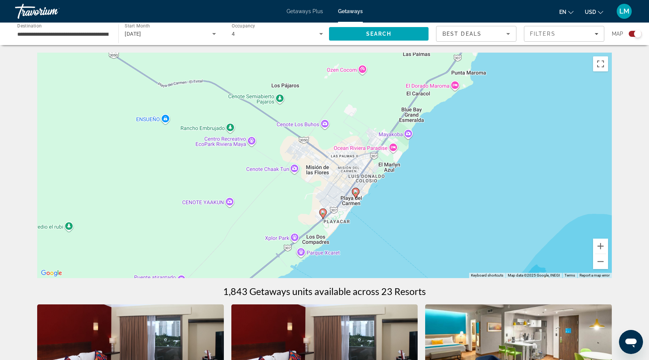
drag, startPoint x: 348, startPoint y: 221, endPoint x: 360, endPoint y: 142, distance: 79.7
click at [360, 142] on div "To activate drag with keyboard, press Alt + Enter. Once in keyboard drag state,…" at bounding box center [324, 165] width 574 height 225
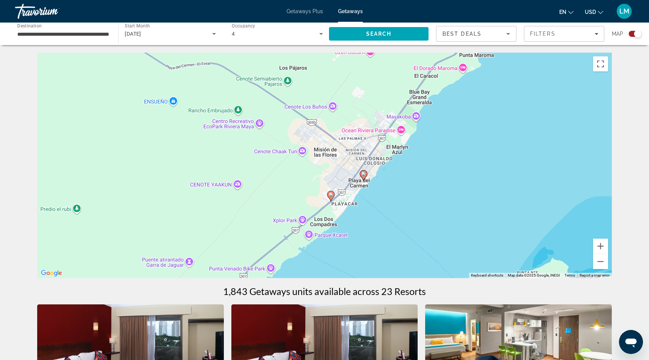
click at [331, 196] on image "Main content" at bounding box center [330, 194] width 5 height 5
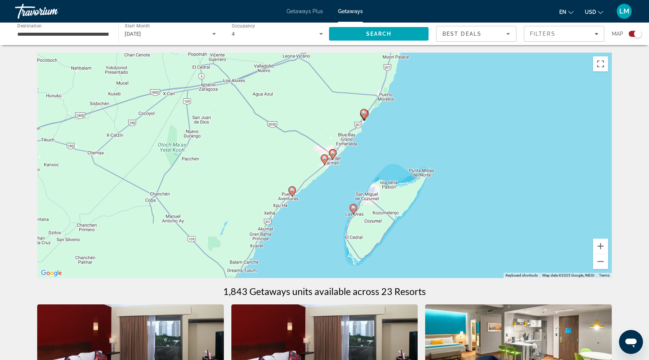
click at [325, 160] on image "Main content" at bounding box center [324, 158] width 5 height 5
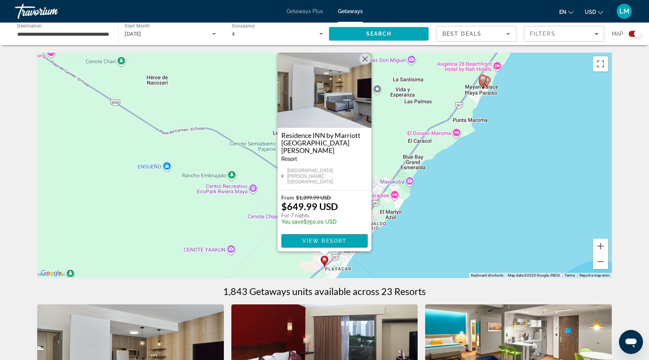
click at [364, 65] on button "Close" at bounding box center [364, 58] width 11 height 11
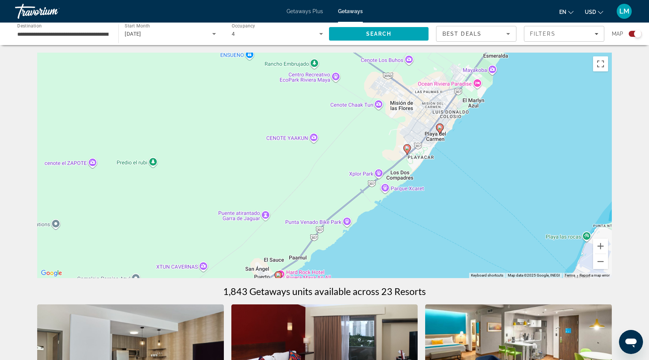
drag, startPoint x: 362, startPoint y: 224, endPoint x: 446, endPoint y: 103, distance: 147.4
click at [446, 103] on div "To activate drag with keyboard, press Alt + Enter. Once in keyboard drag state,…" at bounding box center [324, 165] width 574 height 225
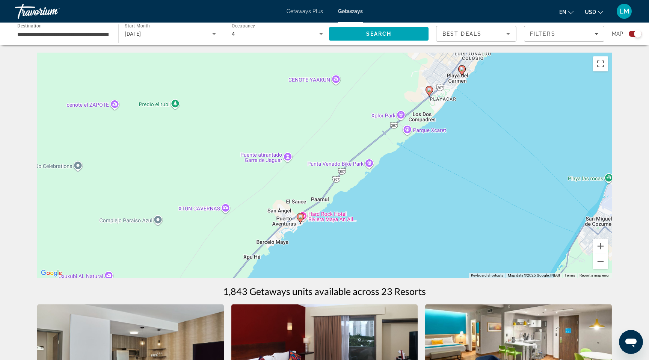
drag, startPoint x: 377, startPoint y: 194, endPoint x: 397, endPoint y: 150, distance: 48.6
click at [397, 150] on div "To activate drag with keyboard, press Alt + Enter. Once in keyboard drag state,…" at bounding box center [324, 165] width 574 height 225
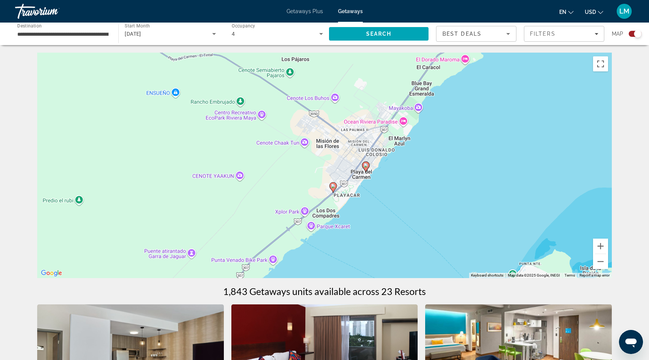
drag, startPoint x: 465, startPoint y: 113, endPoint x: 367, endPoint y: 210, distance: 137.2
click at [367, 210] on div "To activate drag with keyboard, press Alt + Enter. Once in keyboard drag state,…" at bounding box center [324, 165] width 574 height 225
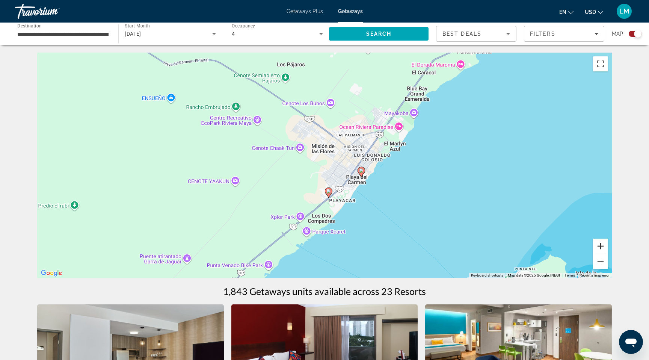
click at [601, 244] on button "Zoom in" at bounding box center [600, 245] width 15 height 15
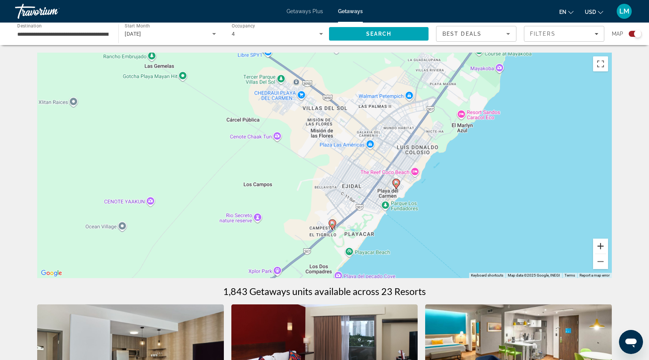
click at [601, 244] on button "Zoom in" at bounding box center [600, 245] width 15 height 15
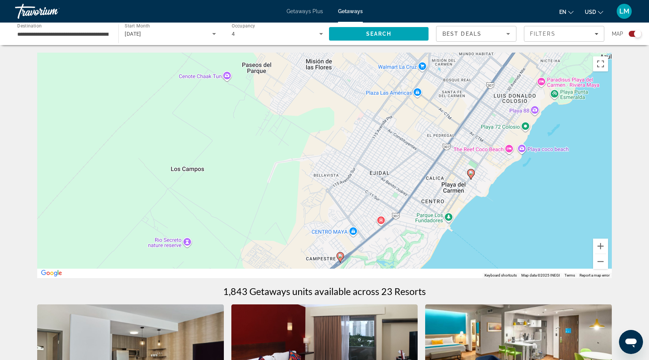
drag, startPoint x: 494, startPoint y: 245, endPoint x: 495, endPoint y: 167, distance: 77.3
click at [495, 167] on div "To activate drag with keyboard, press Alt + Enter. Once in keyboard drag state,…" at bounding box center [324, 165] width 574 height 225
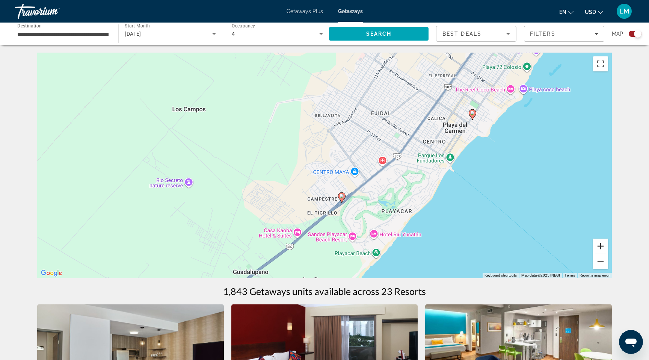
click at [599, 250] on button "Zoom in" at bounding box center [600, 245] width 15 height 15
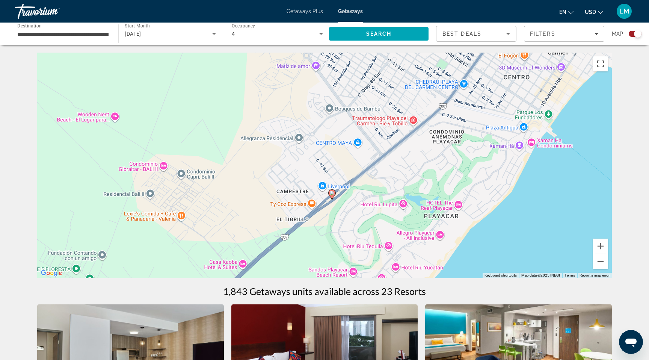
drag, startPoint x: 514, startPoint y: 235, endPoint x: 485, endPoint y: 191, distance: 52.6
click at [485, 191] on div "To activate drag with keyboard, press Alt + Enter. Once in keyboard drag state,…" at bounding box center [324, 165] width 574 height 225
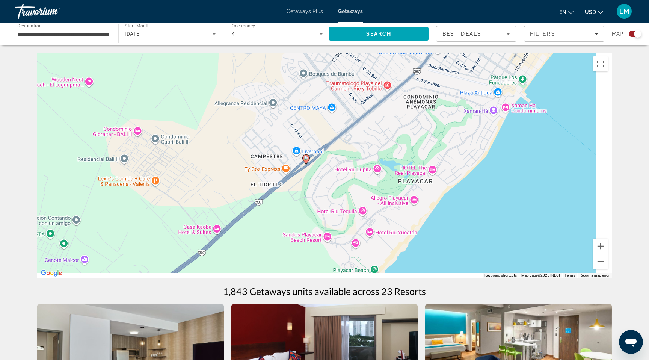
drag, startPoint x: 481, startPoint y: 220, endPoint x: 453, endPoint y: 183, distance: 46.9
click at [453, 183] on div "To activate drag with keyboard, press Alt + Enter. Once in keyboard drag state,…" at bounding box center [324, 165] width 574 height 225
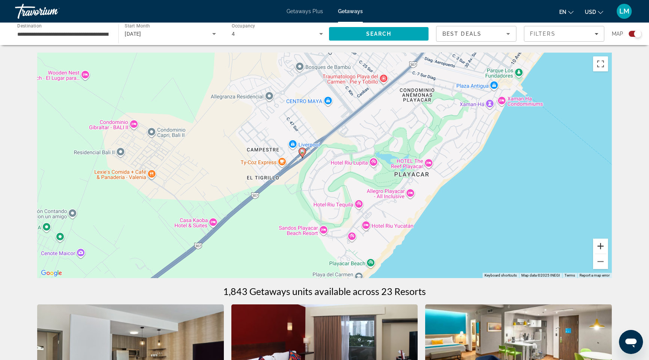
click at [598, 244] on button "Zoom in" at bounding box center [600, 245] width 15 height 15
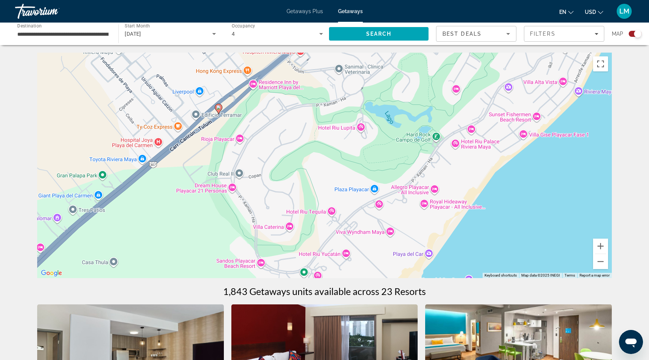
drag, startPoint x: 515, startPoint y: 208, endPoint x: 452, endPoint y: 170, distance: 72.7
click at [452, 170] on div "To activate drag with keyboard, press Alt + Enter. Once in keyboard drag state,…" at bounding box center [324, 165] width 574 height 225
click at [218, 107] on image "Main content" at bounding box center [217, 107] width 5 height 5
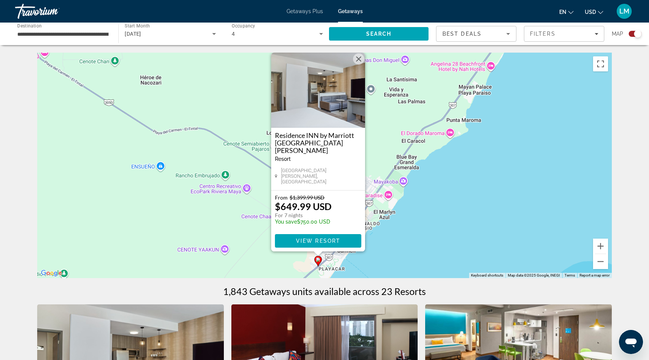
click at [340, 113] on img "Main content" at bounding box center [318, 90] width 94 height 75
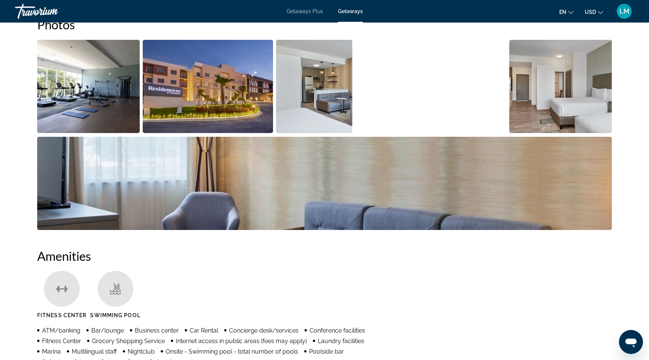
scroll to position [368, 0]
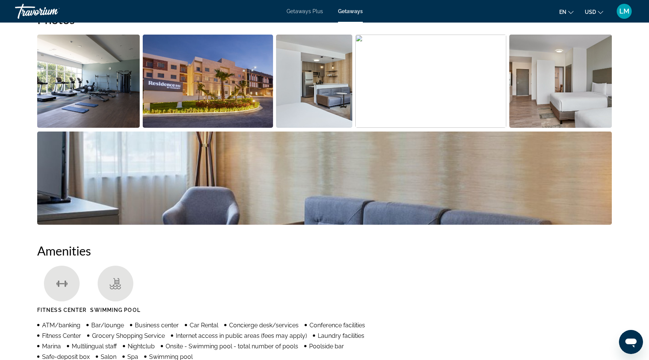
click at [339, 84] on img "Open full-screen image slider" at bounding box center [314, 81] width 76 height 93
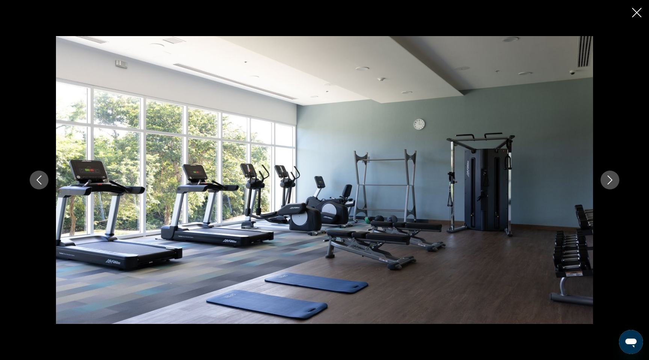
click at [609, 175] on icon "Next image" at bounding box center [609, 179] width 9 height 9
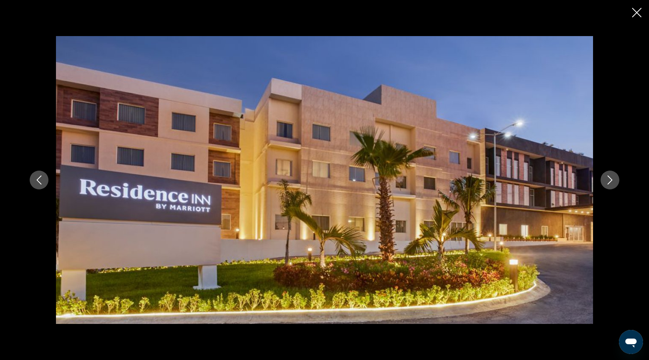
click at [609, 175] on icon "Next image" at bounding box center [609, 179] width 9 height 9
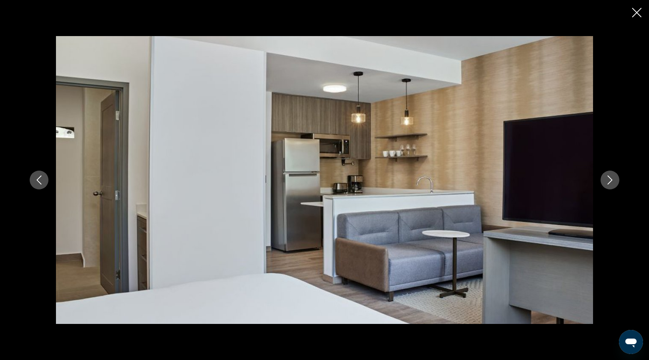
click at [609, 175] on icon "Next image" at bounding box center [609, 179] width 9 height 9
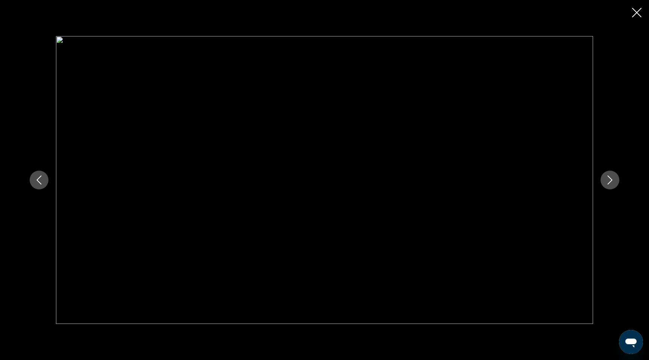
click at [609, 175] on icon "Next image" at bounding box center [609, 179] width 9 height 9
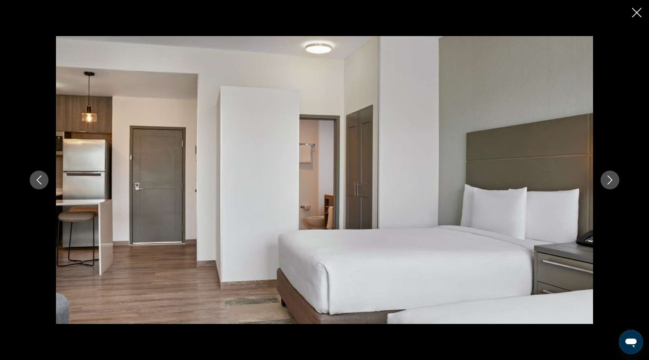
click at [636, 18] on button "Close slideshow" at bounding box center [636, 14] width 9 height 12
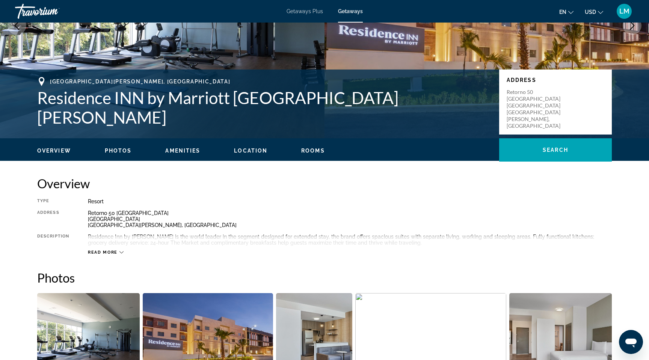
scroll to position [0, 0]
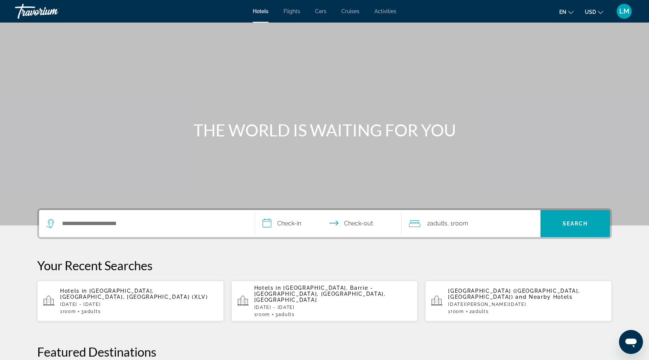
click at [73, 231] on div "Search widget" at bounding box center [147, 223] width 200 height 27
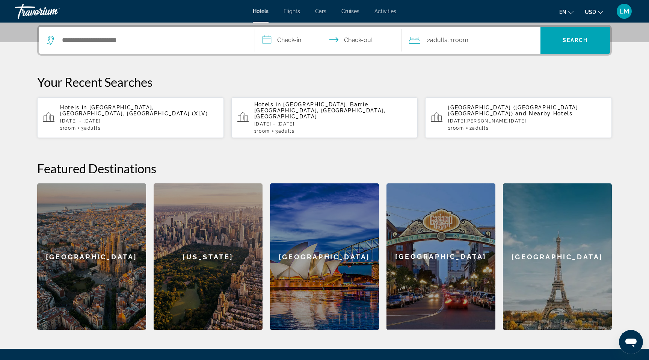
scroll to position [184, 0]
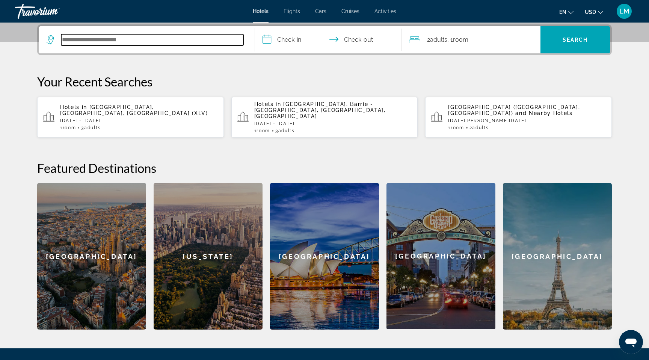
click at [92, 43] on input "Search hotel destination" at bounding box center [152, 39] width 182 height 11
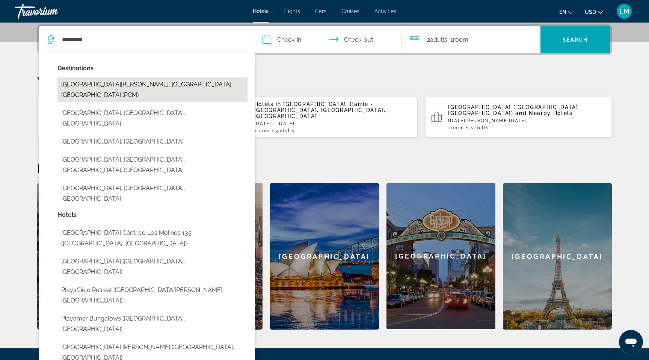
click at [93, 80] on button "[GEOGRAPHIC_DATA][PERSON_NAME], [GEOGRAPHIC_DATA], [GEOGRAPHIC_DATA] (PCM)" at bounding box center [152, 89] width 190 height 25
type input "**********"
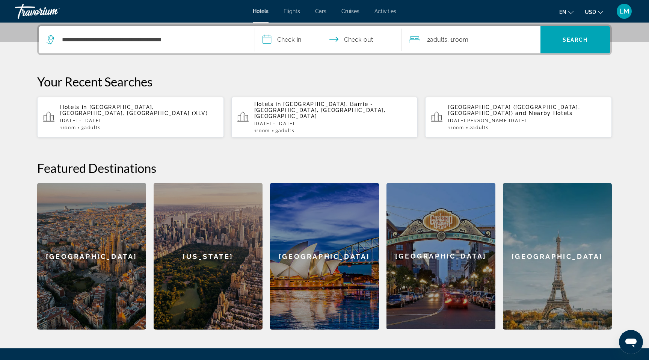
click at [298, 40] on input "**********" at bounding box center [329, 40] width 149 height 29
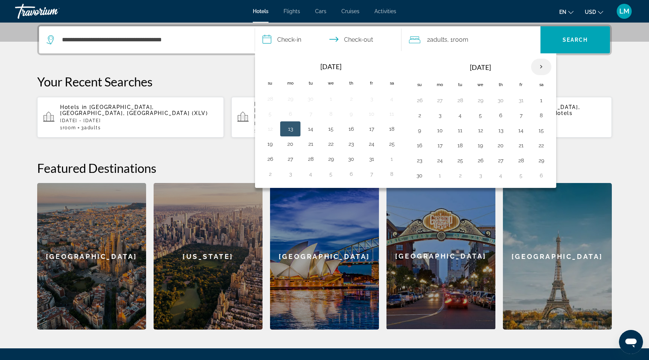
click at [539, 63] on th "Next month" at bounding box center [541, 67] width 20 height 17
drag, startPoint x: 539, startPoint y: 63, endPoint x: 456, endPoint y: 130, distance: 106.8
click at [456, 130] on table "Navigation placeholder [DATE] Su Mo Tu We Th Fr Sa 25 26 27 28 29 30 31 1 2 3 4…" at bounding box center [480, 120] width 142 height 125
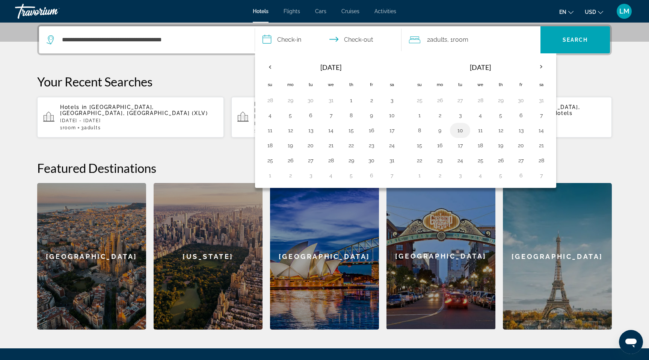
click at [459, 127] on button "10" at bounding box center [460, 130] width 12 height 11
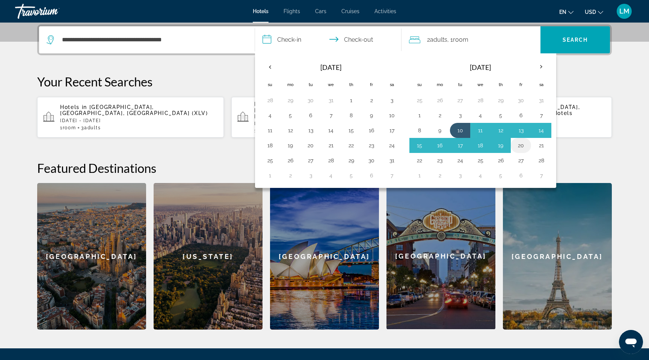
click at [519, 146] on button "20" at bounding box center [521, 145] width 12 height 11
type input "**********"
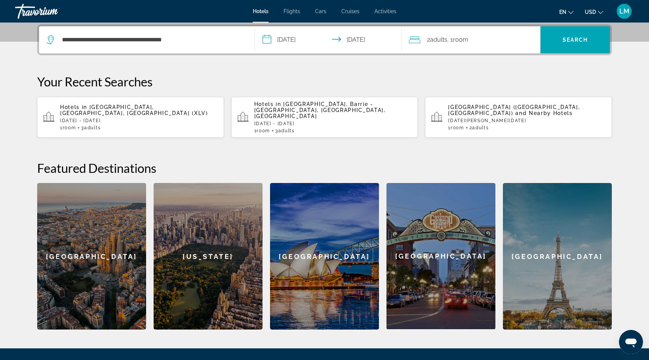
click at [451, 42] on span ", 1 Room rooms" at bounding box center [457, 40] width 21 height 11
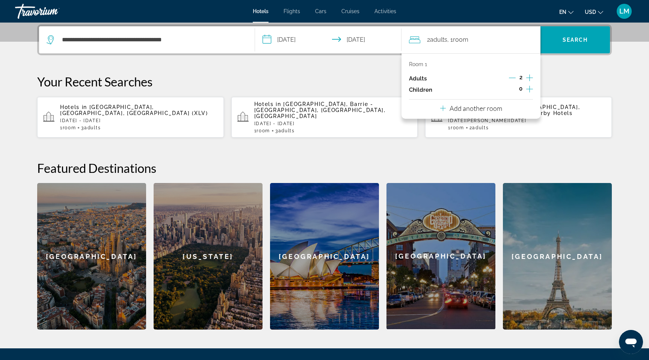
click at [528, 86] on icon "Increment children" at bounding box center [529, 88] width 7 height 9
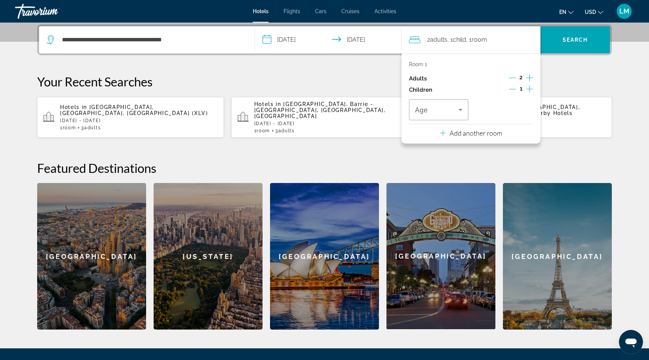
click at [528, 86] on icon "Increment children" at bounding box center [529, 88] width 7 height 9
click at [449, 102] on div "Travelers: 2 adults, 2 children" at bounding box center [438, 109] width 47 height 21
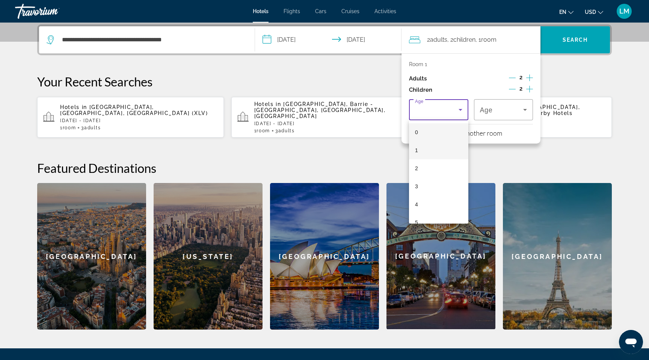
click at [440, 144] on mat-option "1" at bounding box center [438, 150] width 59 height 18
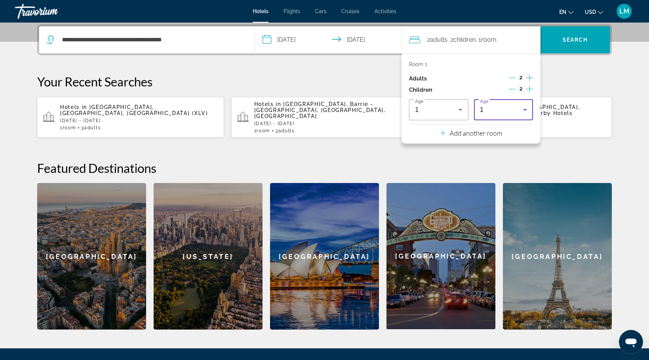
click at [495, 108] on div "1" at bounding box center [502, 109] width 44 height 9
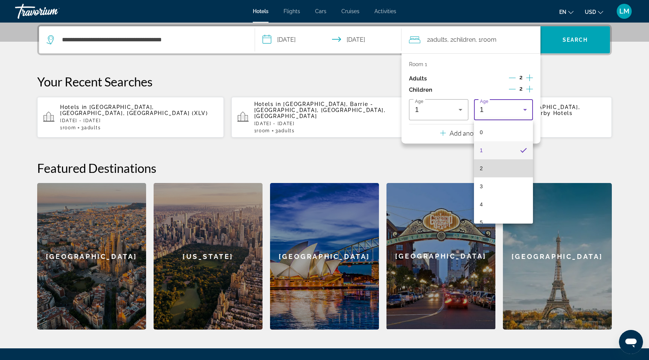
click at [488, 166] on mat-option "2" at bounding box center [503, 168] width 59 height 18
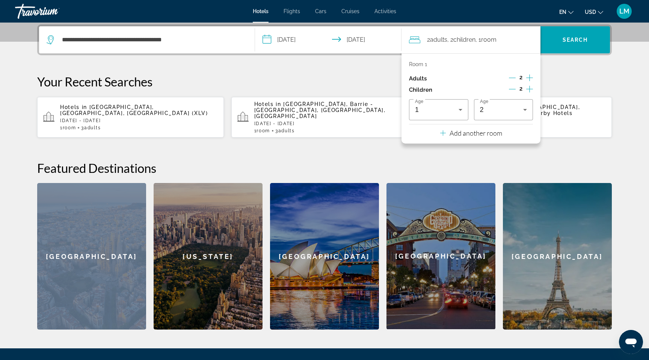
click at [488, 166] on h2 "Featured Destinations" at bounding box center [324, 167] width 574 height 15
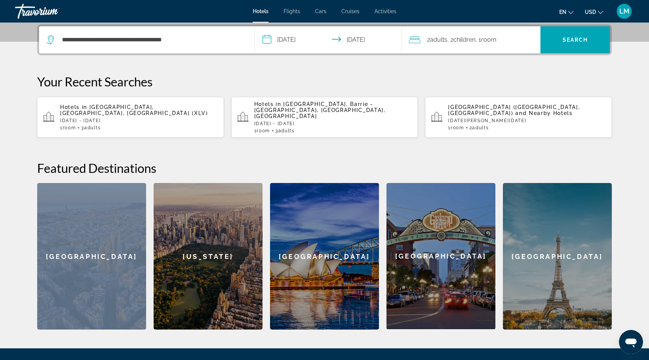
click at [484, 42] on span ", 1 Room rooms" at bounding box center [485, 40] width 21 height 11
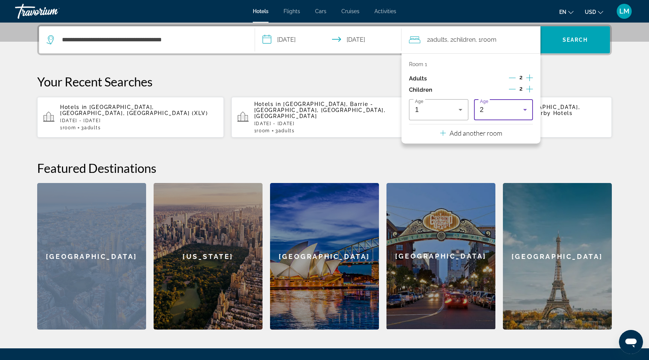
click at [496, 110] on div "2" at bounding box center [502, 109] width 44 height 9
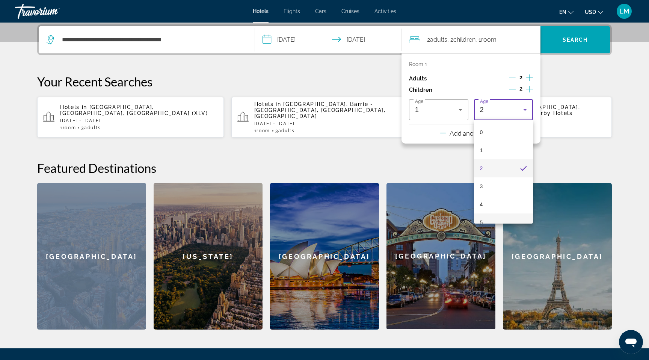
click at [492, 216] on mat-option "5" at bounding box center [503, 222] width 59 height 18
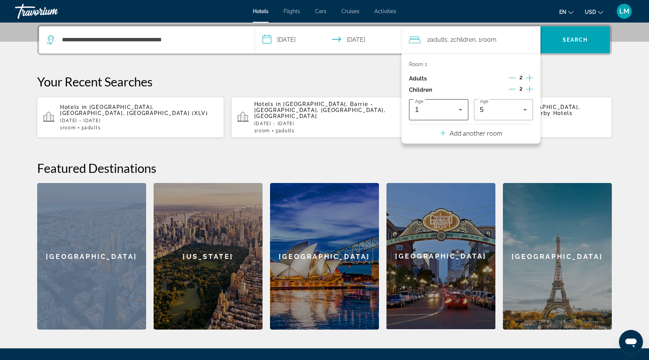
click at [456, 117] on div "1" at bounding box center [438, 109] width 47 height 21
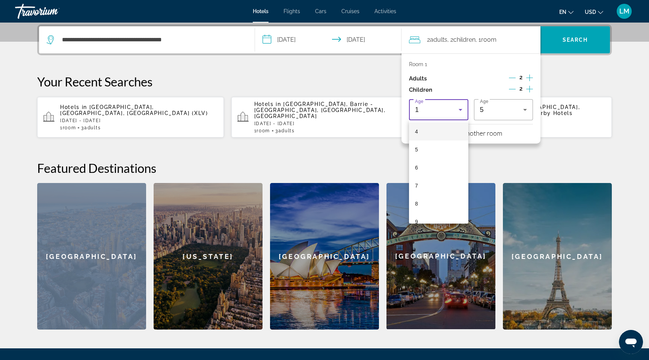
scroll to position [87, 0]
click at [441, 203] on mat-option "9" at bounding box center [438, 207] width 59 height 18
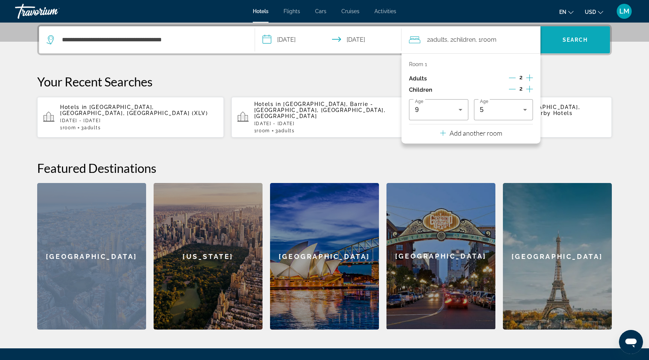
click at [574, 47] on span "Search" at bounding box center [574, 40] width 69 height 18
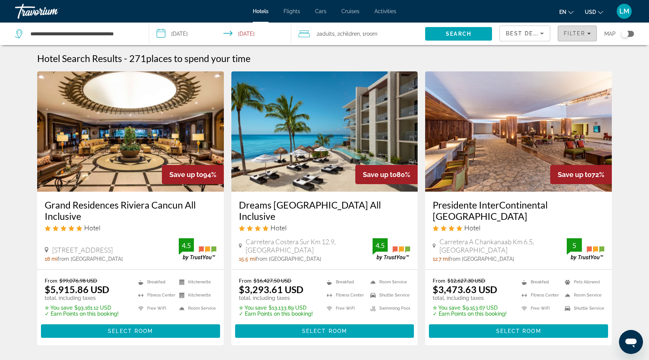
click at [575, 33] on span "Filter" at bounding box center [573, 33] width 21 height 6
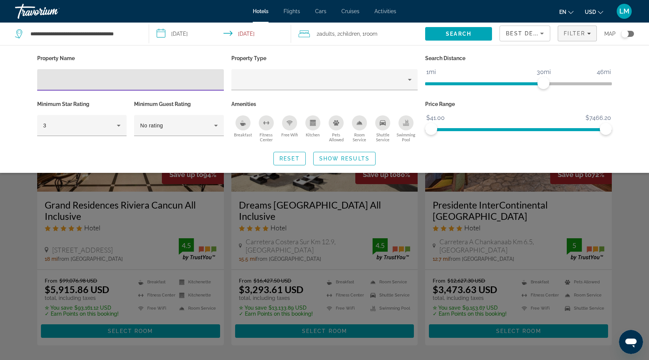
click at [623, 33] on div "Toggle map" at bounding box center [625, 34] width 8 height 8
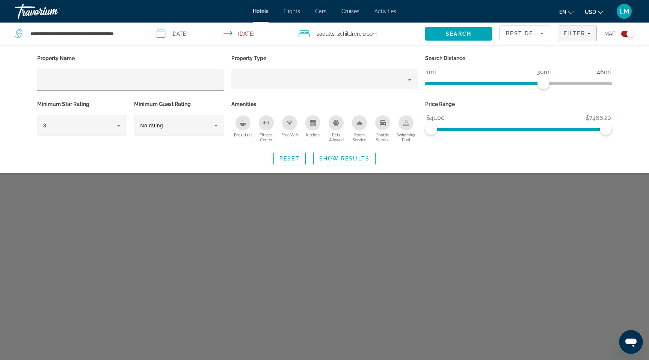
scroll to position [45, 0]
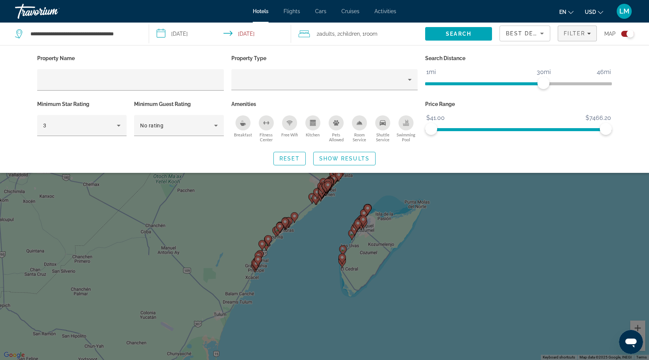
click at [510, 208] on div "Search widget" at bounding box center [324, 236] width 649 height 247
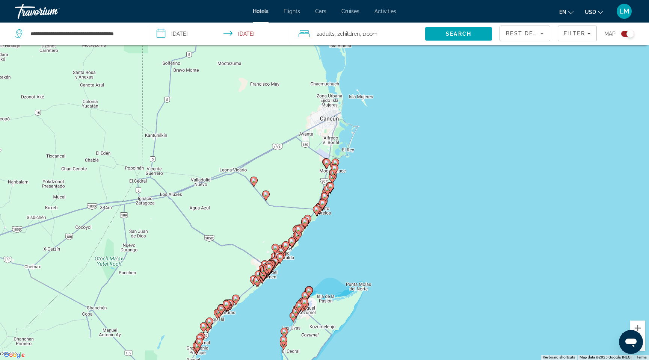
drag, startPoint x: 403, startPoint y: 170, endPoint x: 343, endPoint y: 254, distance: 103.3
click at [343, 254] on div "To activate drag with keyboard, press Alt + Enter. Once in keyboard drag state,…" at bounding box center [324, 180] width 649 height 360
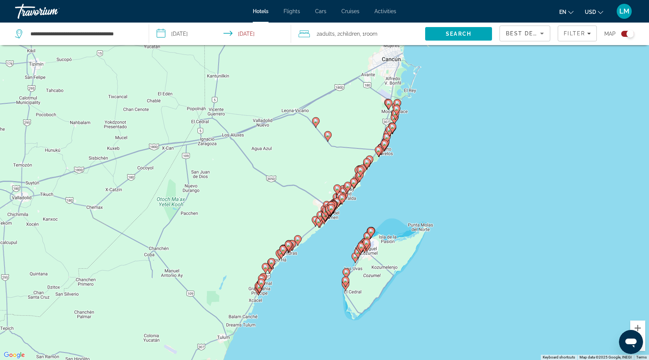
drag, startPoint x: 301, startPoint y: 284, endPoint x: 365, endPoint y: 224, distance: 87.6
click at [365, 224] on div "To activate drag with keyboard, press Alt + Enter. Once in keyboard drag state,…" at bounding box center [324, 180] width 649 height 360
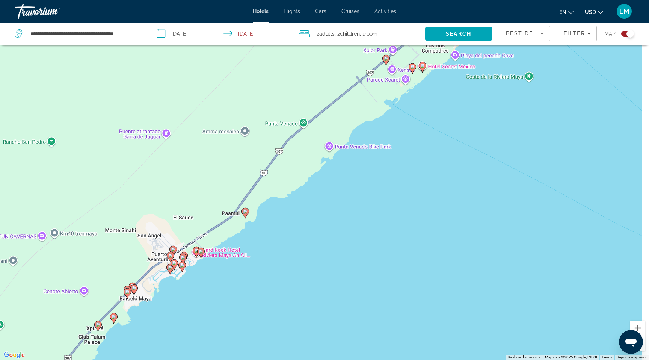
drag, startPoint x: 337, startPoint y: 230, endPoint x: 259, endPoint y: 321, distance: 119.2
click at [259, 321] on div "To activate drag with keyboard, press Alt + Enter. Once in keyboard drag state,…" at bounding box center [324, 180] width 649 height 360
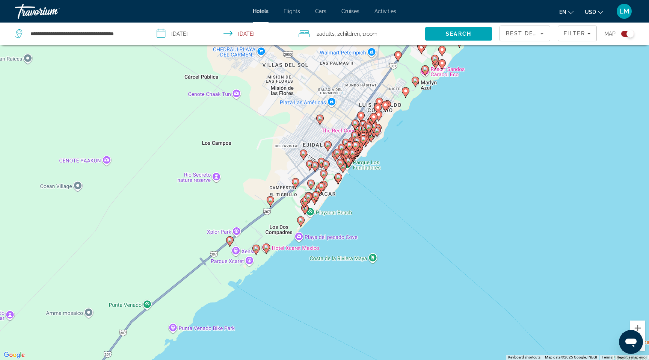
drag, startPoint x: 411, startPoint y: 205, endPoint x: 286, endPoint y: 343, distance: 186.3
click at [286, 343] on div "To activate drag with keyboard, press Alt + Enter. Once in keyboard drag state,…" at bounding box center [324, 180] width 649 height 360
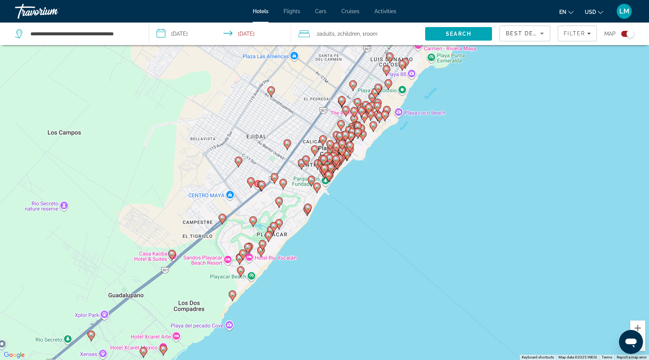
drag, startPoint x: 345, startPoint y: 194, endPoint x: 322, endPoint y: 247, distance: 57.5
click at [322, 247] on div "To activate drag with keyboard, press Alt + Enter. Once in keyboard drag state,…" at bounding box center [324, 180] width 649 height 360
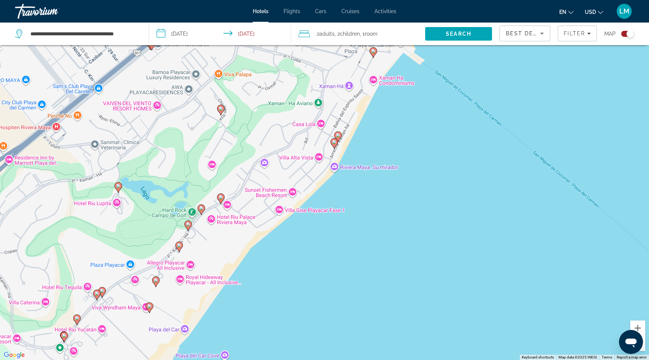
drag, startPoint x: 224, startPoint y: 269, endPoint x: 342, endPoint y: 267, distance: 118.2
click at [342, 267] on div "To activate drag with keyboard, press Alt + Enter. Once in keyboard drag state,…" at bounding box center [324, 180] width 649 height 360
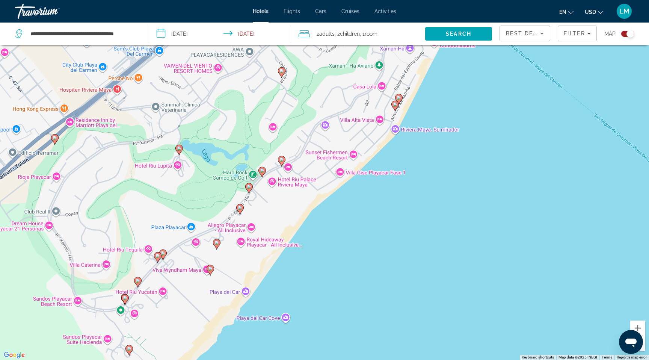
drag, startPoint x: 220, startPoint y: 304, endPoint x: 271, endPoint y: 265, distance: 64.3
click at [271, 265] on div "To activate drag with keyboard, press Alt + Enter. Once in keyboard drag state,…" at bounding box center [324, 180] width 649 height 360
click at [212, 270] on icon "Main content" at bounding box center [211, 269] width 7 height 10
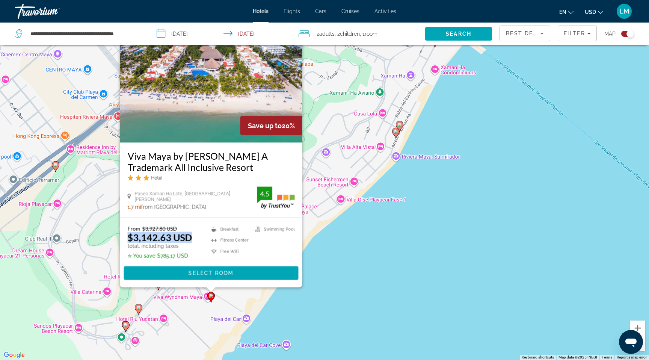
drag, startPoint x: 128, startPoint y: 238, endPoint x: 196, endPoint y: 240, distance: 68.0
click at [196, 240] on div "From $3,927.80 USD $3,142.63 USD total, including taxes ✮ You save $785.17 USD …" at bounding box center [211, 241] width 167 height 33
click at [214, 271] on span "Select Room" at bounding box center [210, 273] width 45 height 6
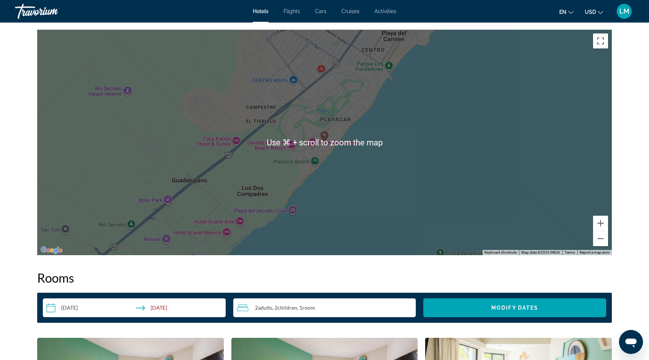
scroll to position [732, 0]
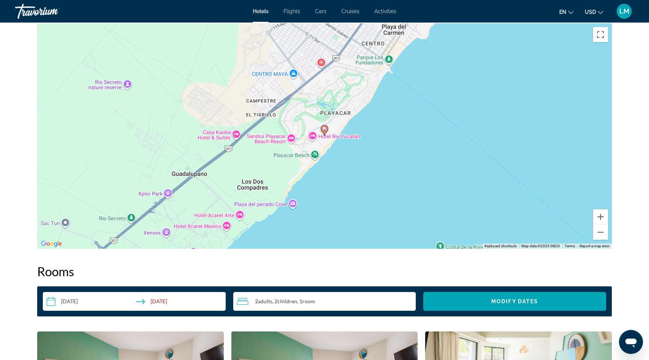
click at [87, 299] on input "**********" at bounding box center [136, 302] width 186 height 21
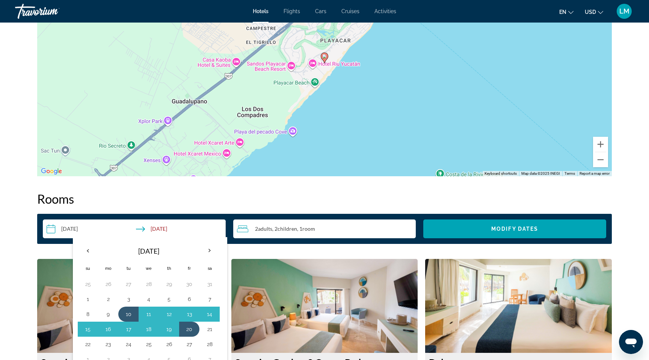
scroll to position [818, 0]
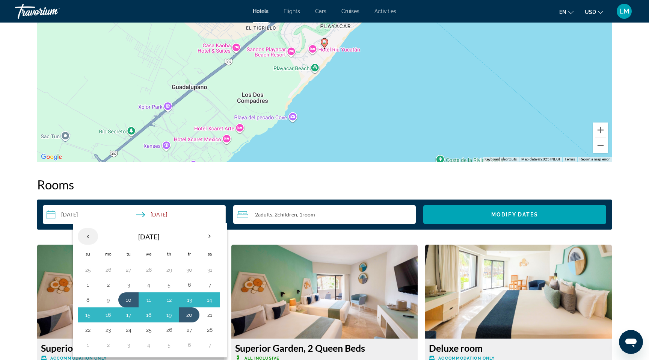
click at [90, 237] on th "Previous month" at bounding box center [88, 236] width 20 height 17
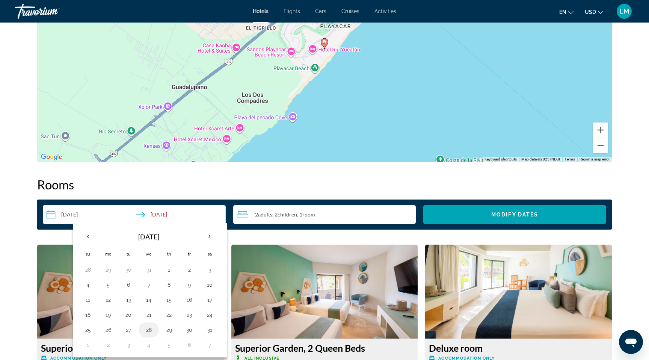
click at [151, 330] on button "28" at bounding box center [149, 329] width 12 height 11
click at [211, 236] on th "Next month" at bounding box center [209, 236] width 20 height 17
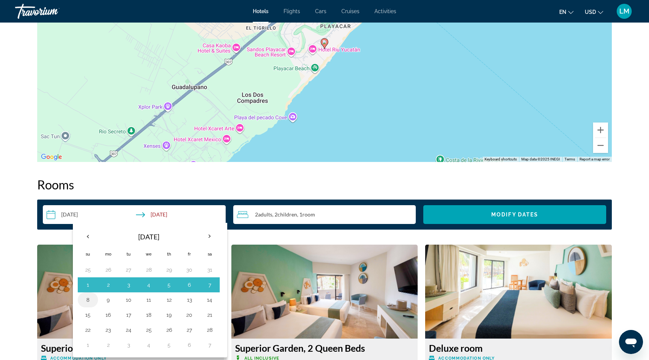
click at [92, 300] on button "8" at bounding box center [88, 299] width 12 height 11
type input "**********"
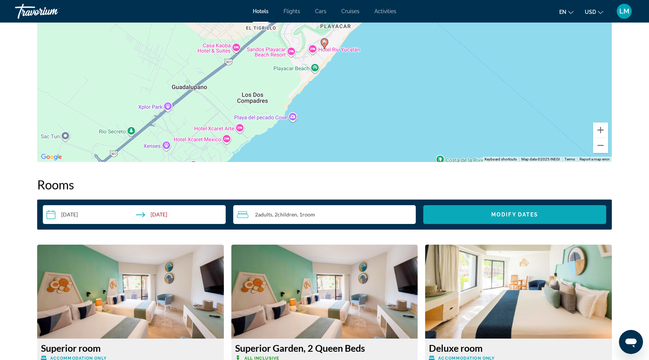
click at [471, 216] on span "Search widget" at bounding box center [514, 214] width 183 height 18
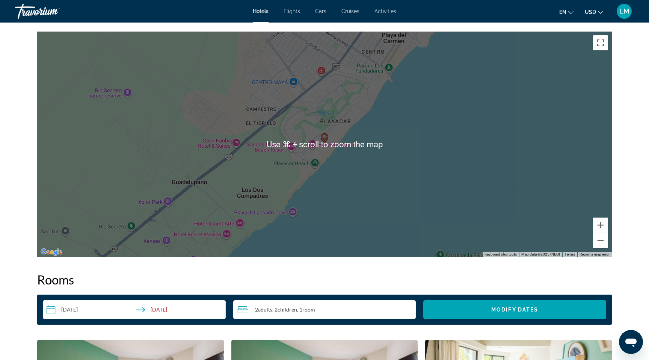
scroll to position [724, 0]
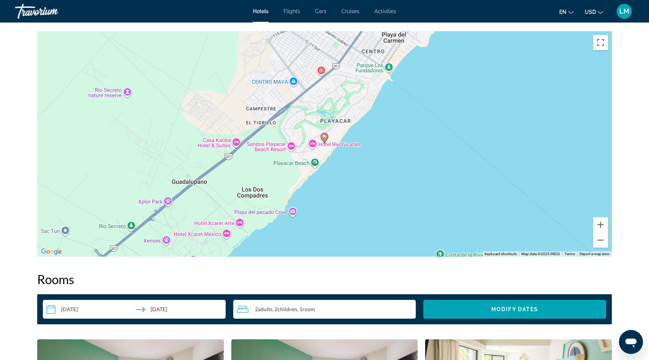
drag, startPoint x: 371, startPoint y: 111, endPoint x: 355, endPoint y: 135, distance: 28.6
click at [355, 135] on div "To activate drag with keyboard, press Alt + Enter. Once in keyboard drag state,…" at bounding box center [324, 143] width 574 height 225
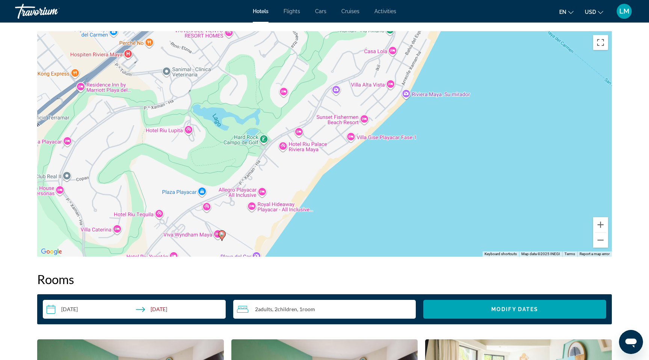
drag, startPoint x: 352, startPoint y: 156, endPoint x: 447, endPoint y: 74, distance: 125.9
click at [446, 74] on div "To activate drag with keyboard, press Alt + Enter. Once in keyboard drag state,…" at bounding box center [324, 143] width 574 height 225
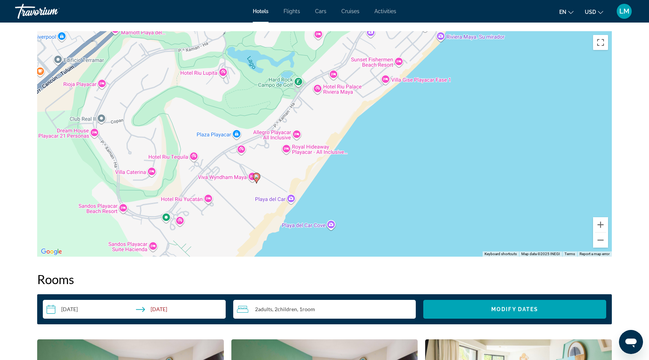
drag, startPoint x: 399, startPoint y: 154, endPoint x: 428, endPoint y: 95, distance: 65.8
click at [428, 95] on div "To activate drag with keyboard, press Alt + Enter. Once in keyboard drag state,…" at bounding box center [324, 143] width 574 height 225
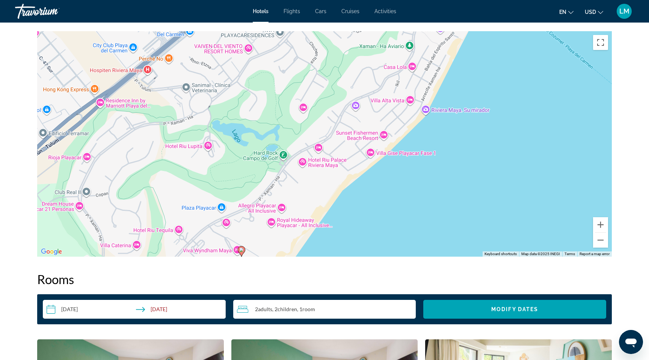
drag, startPoint x: 409, startPoint y: 137, endPoint x: 393, endPoint y: 211, distance: 75.6
click at [393, 212] on div "To activate drag with keyboard, press Alt + Enter. Once in keyboard drag state,…" at bounding box center [324, 143] width 574 height 225
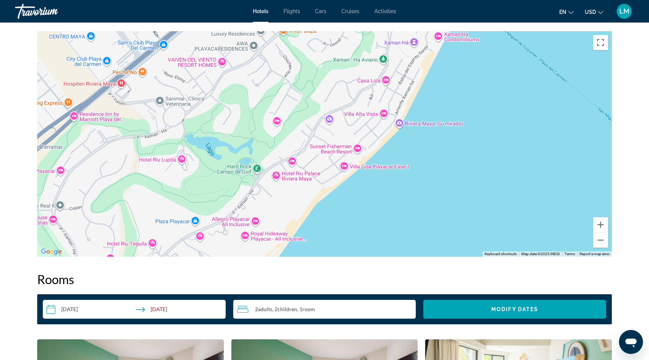
drag, startPoint x: 298, startPoint y: 169, endPoint x: 264, endPoint y: 176, distance: 34.1
click at [264, 176] on div "To activate drag with keyboard, press Alt + Enter. Once in keyboard drag state,…" at bounding box center [324, 143] width 574 height 225
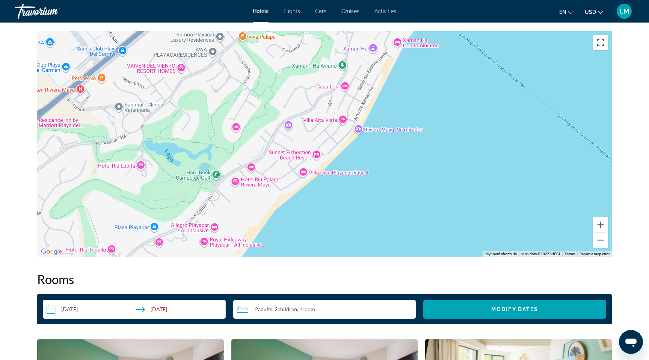
drag, startPoint x: 298, startPoint y: 172, endPoint x: 265, endPoint y: 182, distance: 34.3
click at [265, 182] on div "To activate drag with keyboard, press Alt + Enter. Once in keyboard drag state,…" at bounding box center [324, 143] width 574 height 225
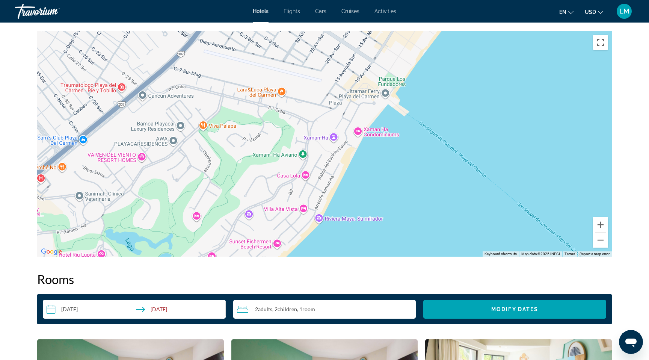
drag, startPoint x: 337, startPoint y: 160, endPoint x: 299, endPoint y: 250, distance: 97.6
click at [299, 250] on div "To activate drag with keyboard, press Alt + Enter. Once in keyboard drag state,…" at bounding box center [324, 143] width 574 height 225
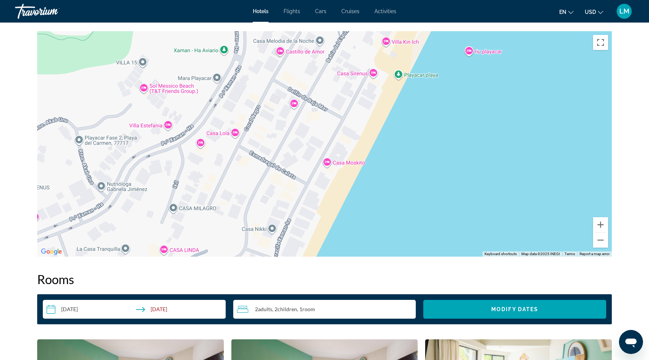
click at [295, 105] on div "Main content" at bounding box center [324, 143] width 574 height 225
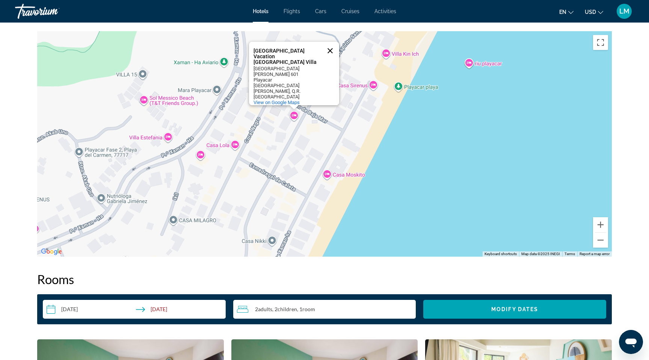
click at [332, 60] on button "Close" at bounding box center [330, 51] width 18 height 18
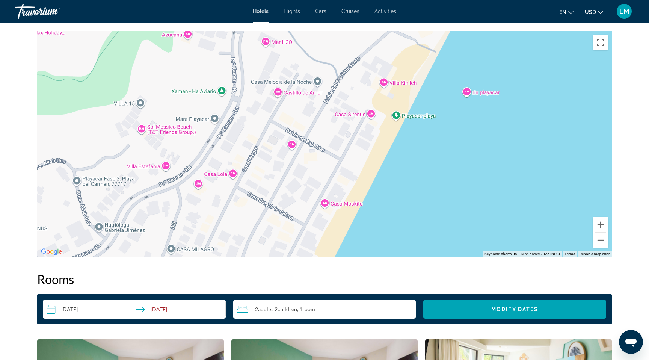
drag, startPoint x: 342, startPoint y: 139, endPoint x: 340, endPoint y: 167, distance: 28.6
click at [340, 167] on div "Main content" at bounding box center [324, 143] width 574 height 225
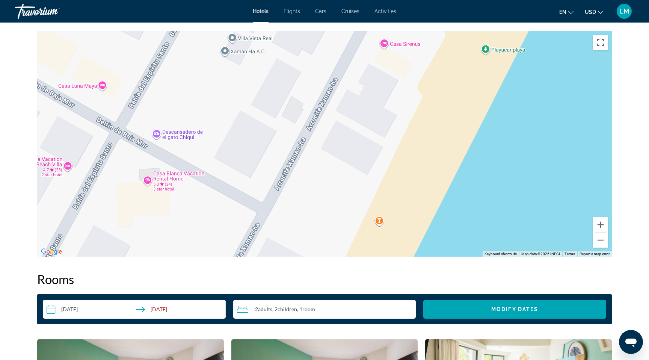
drag, startPoint x: 355, startPoint y: 121, endPoint x: 364, endPoint y: 178, distance: 57.0
click at [364, 178] on div "Main content" at bounding box center [324, 143] width 574 height 225
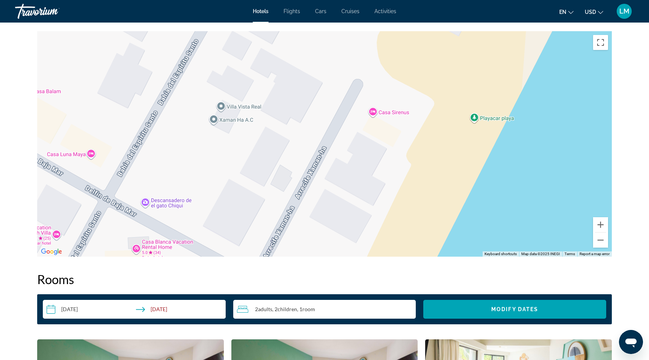
drag, startPoint x: 412, startPoint y: 173, endPoint x: 401, endPoint y: 243, distance: 70.3
click at [401, 243] on div "Main content" at bounding box center [324, 143] width 574 height 225
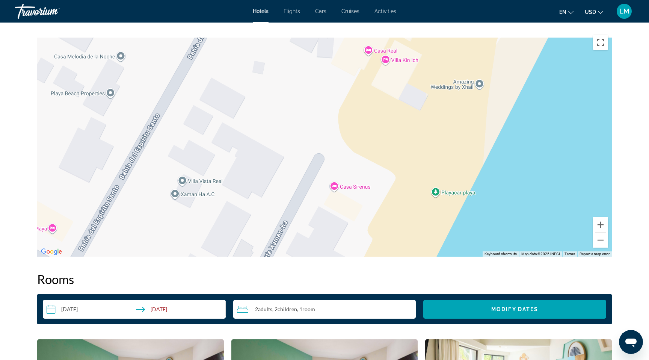
drag, startPoint x: 452, startPoint y: 144, endPoint x: 405, endPoint y: 228, distance: 96.6
click at [405, 228] on div "Main content" at bounding box center [324, 143] width 574 height 225
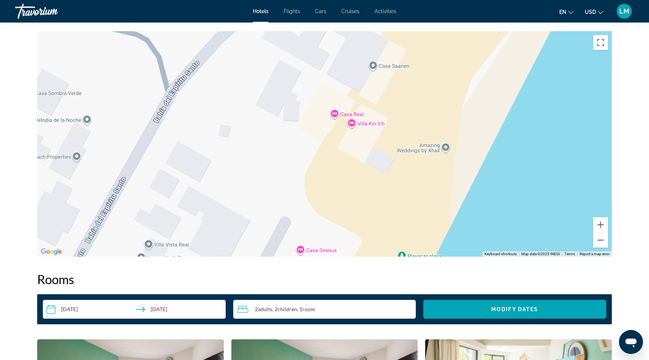
drag, startPoint x: 481, startPoint y: 142, endPoint x: 466, endPoint y: 177, distance: 38.1
click at [456, 196] on div "Main content" at bounding box center [324, 143] width 574 height 225
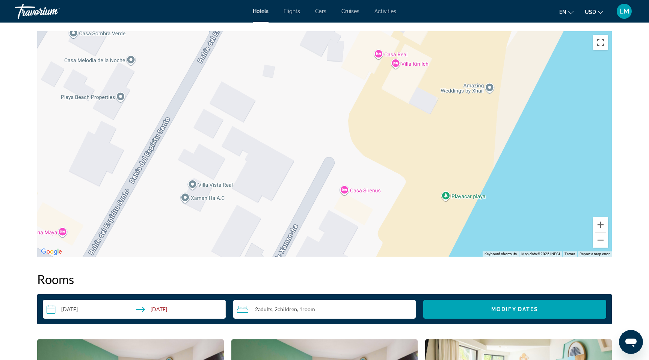
drag, startPoint x: 509, startPoint y: 125, endPoint x: 565, endPoint y: 56, distance: 89.1
click at [565, 56] on div "Main content" at bounding box center [324, 143] width 574 height 225
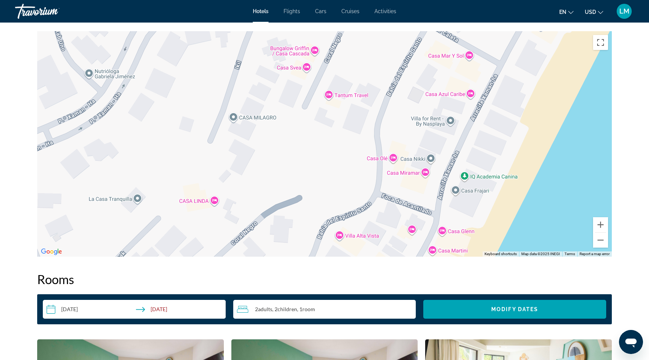
drag, startPoint x: 517, startPoint y: 129, endPoint x: 501, endPoint y: 110, distance: 25.0
click at [501, 110] on div "Main content" at bounding box center [324, 143] width 574 height 225
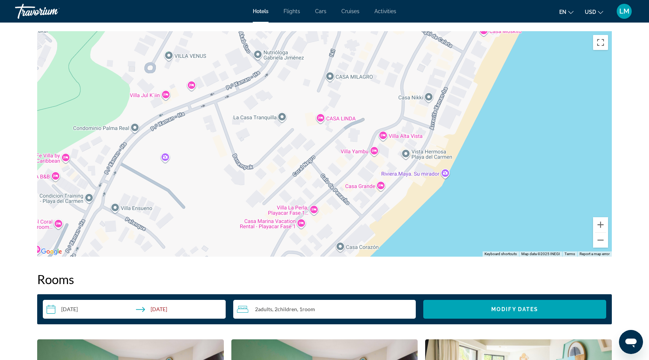
drag, startPoint x: 503, startPoint y: 142, endPoint x: 464, endPoint y: 105, distance: 53.9
click at [464, 105] on div "Main content" at bounding box center [324, 143] width 574 height 225
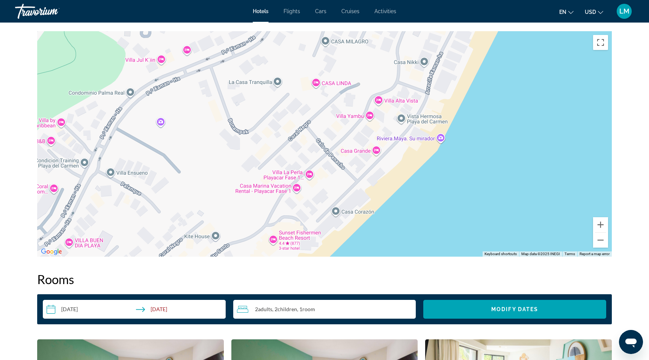
drag, startPoint x: 468, startPoint y: 177, endPoint x: 468, endPoint y: 145, distance: 32.7
click at [468, 145] on div "Main content" at bounding box center [324, 143] width 574 height 225
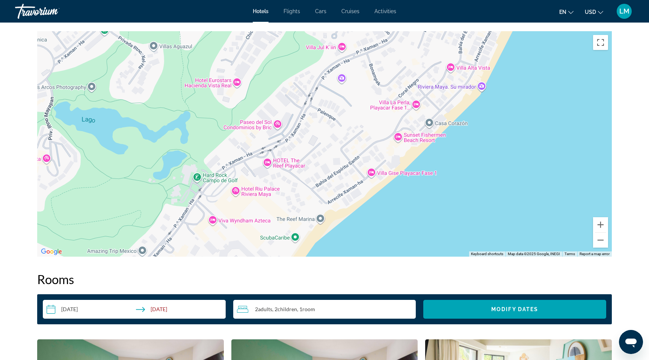
drag, startPoint x: 434, startPoint y: 160, endPoint x: 464, endPoint y: 104, distance: 64.0
click at [464, 104] on div "Main content" at bounding box center [324, 143] width 574 height 225
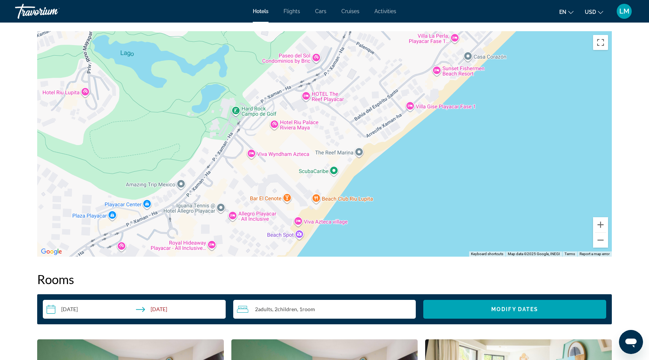
drag, startPoint x: 456, startPoint y: 153, endPoint x: 495, endPoint y: 67, distance: 94.7
click at [495, 67] on div "Main content" at bounding box center [324, 143] width 574 height 225
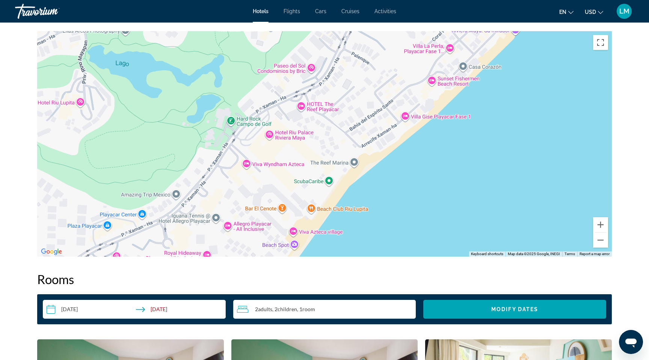
drag, startPoint x: 331, startPoint y: 216, endPoint x: 327, endPoint y: 245, distance: 29.2
click at [327, 245] on div "To activate drag with keyboard, press Alt + Enter. Once in keyboard drag state,…" at bounding box center [324, 143] width 574 height 225
click at [274, 165] on div "To activate drag with keyboard, press Alt + Enter. Once in keyboard drag state,…" at bounding box center [324, 143] width 574 height 225
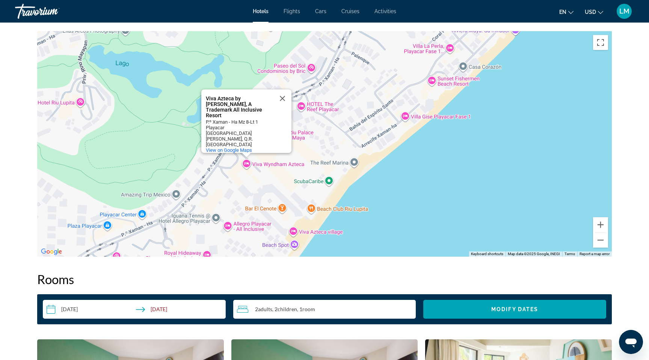
click at [354, 284] on h2 "Rooms" at bounding box center [324, 278] width 574 height 15
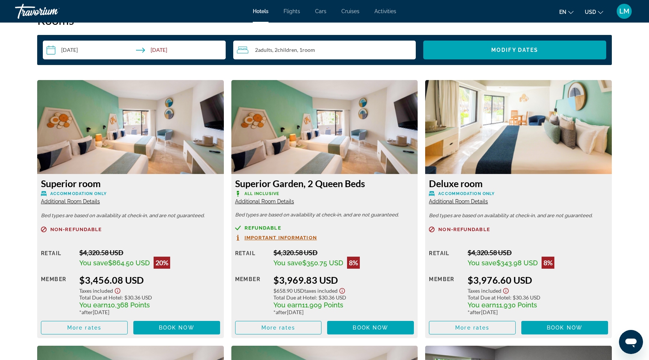
scroll to position [983, 0]
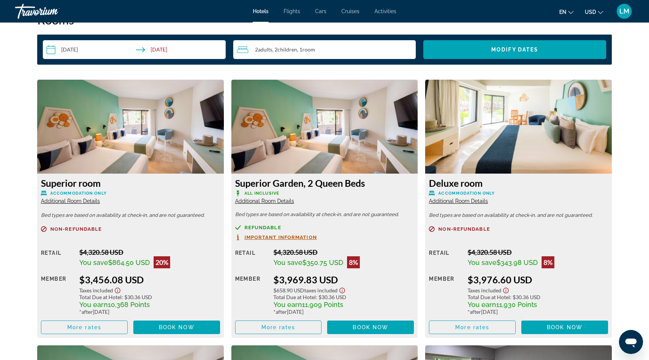
drag, startPoint x: 391, startPoint y: 309, endPoint x: 385, endPoint y: 248, distance: 60.7
click at [385, 248] on div "Retail $4,320.58 USD You save $350.75 USD 8% when you redeem Member $3,969.83 U…" at bounding box center [324, 291] width 179 height 86
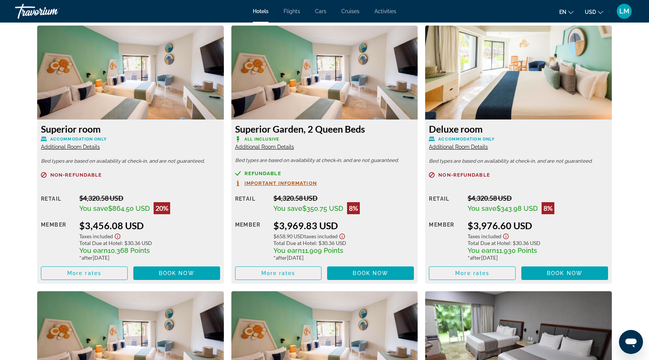
scroll to position [1036, 0]
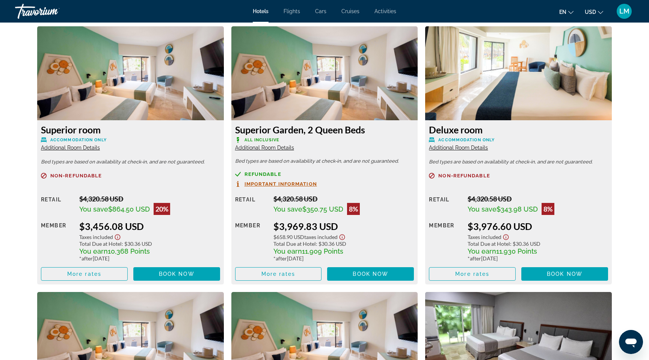
click at [90, 148] on span "Additional Room Details" at bounding box center [70, 148] width 59 height 6
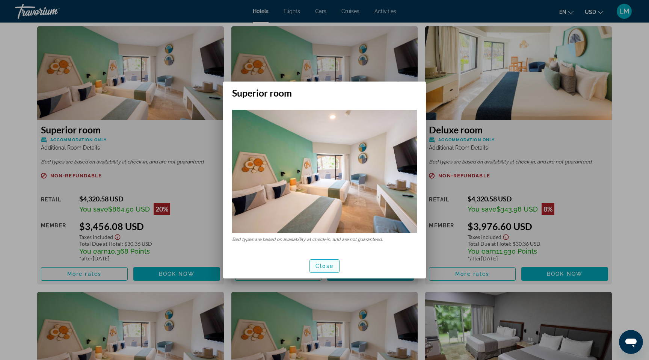
click at [327, 261] on span "button" at bounding box center [324, 266] width 29 height 18
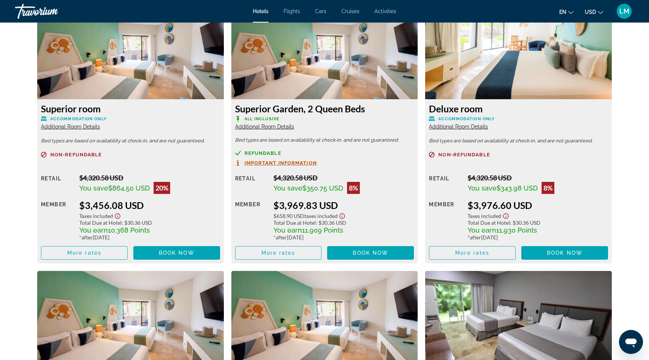
scroll to position [1058, 0]
click at [119, 253] on span "Main content" at bounding box center [84, 252] width 86 height 18
